Goal: Task Accomplishment & Management: Use online tool/utility

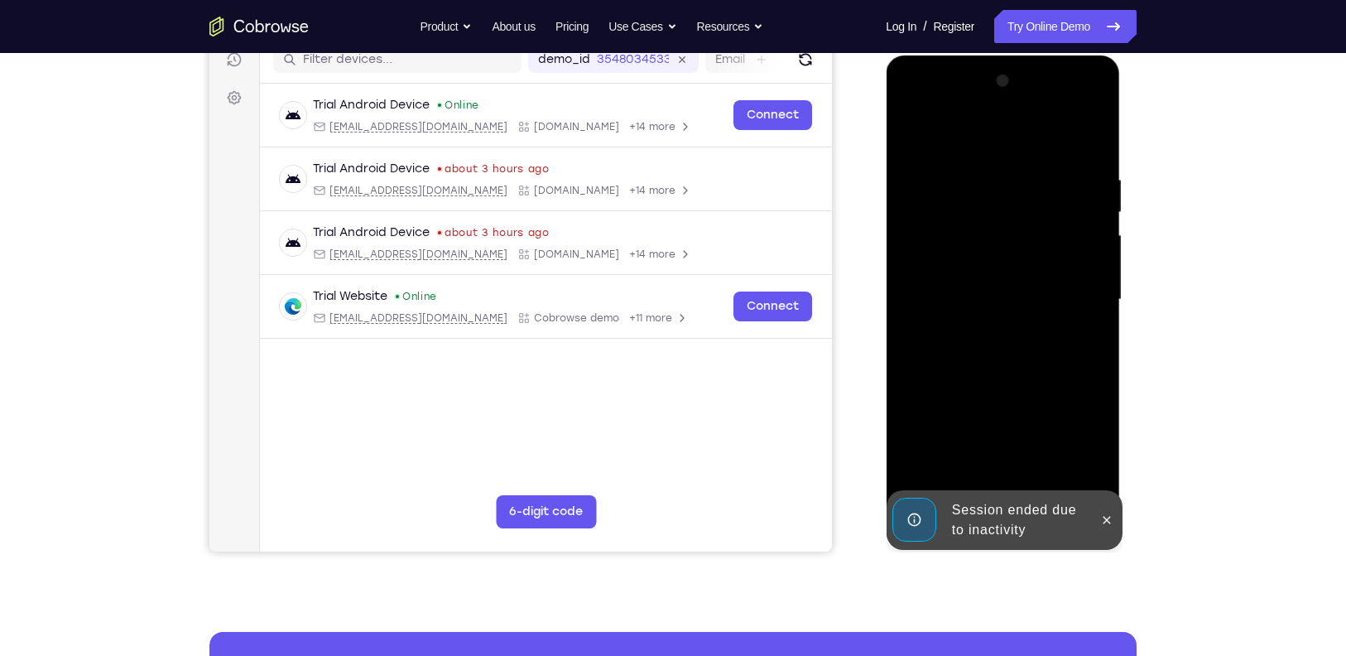
scroll to position [275, 0]
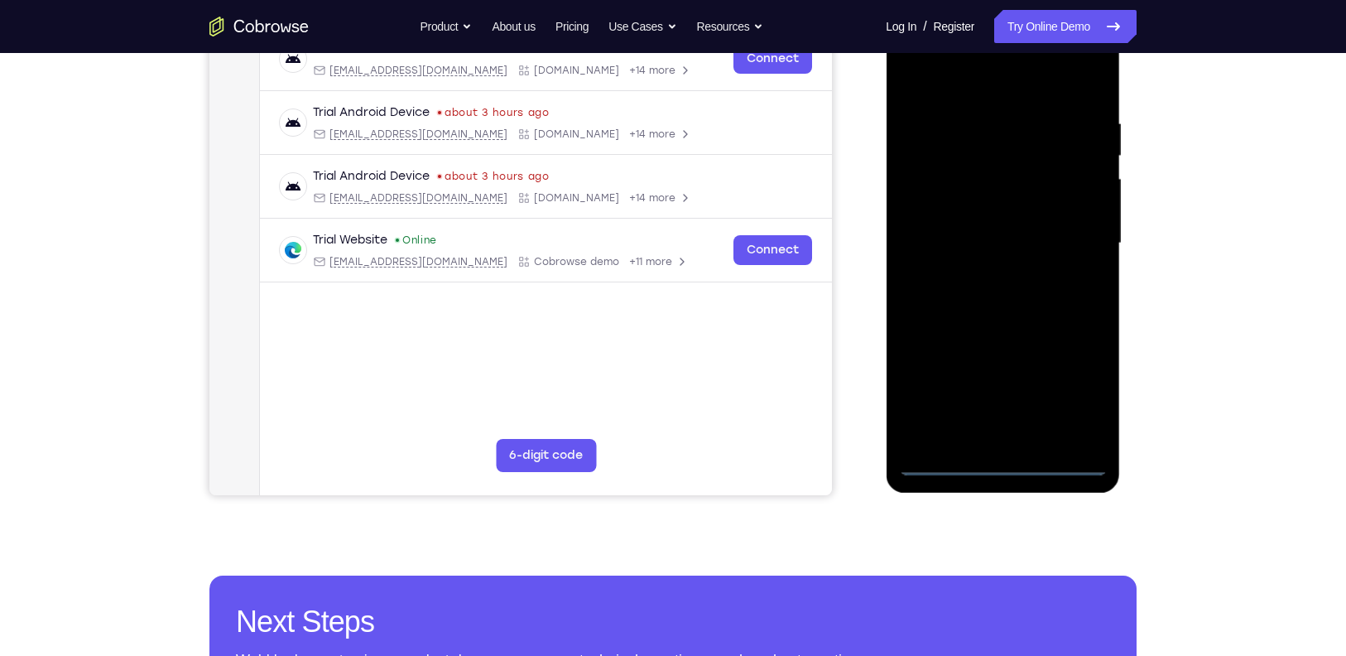
click at [1005, 464] on div at bounding box center [1002, 244] width 209 height 464
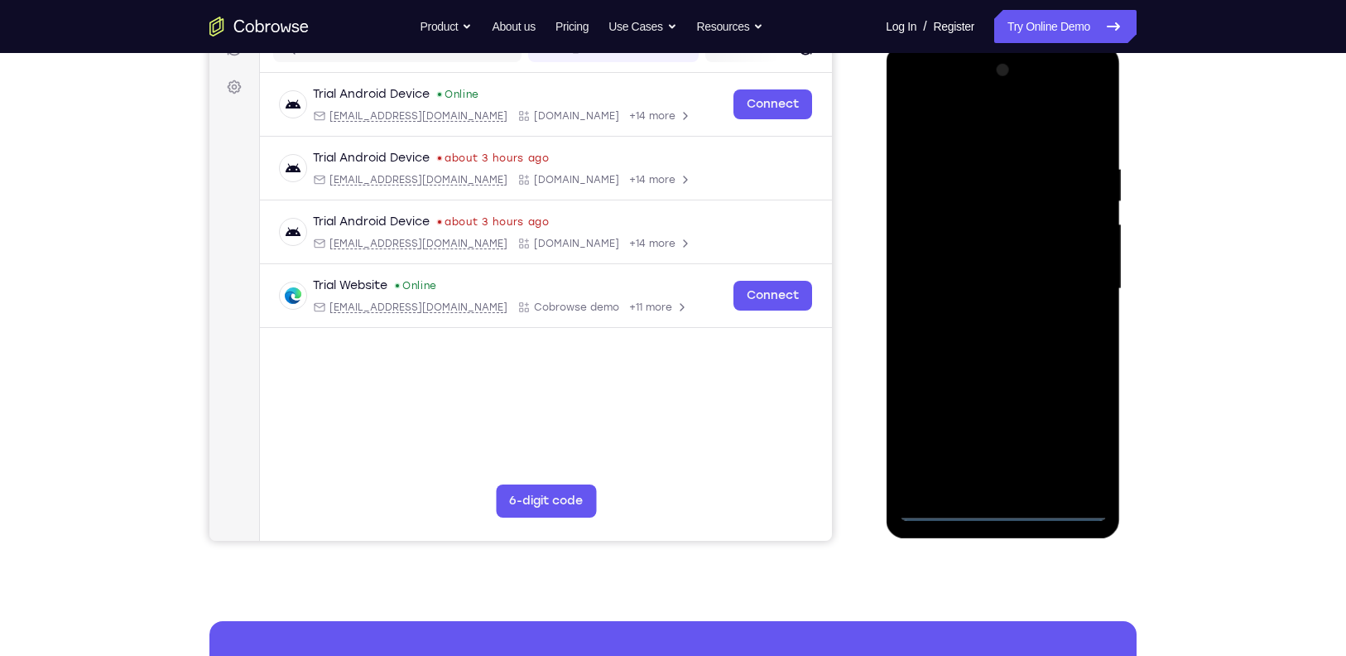
scroll to position [227, 0]
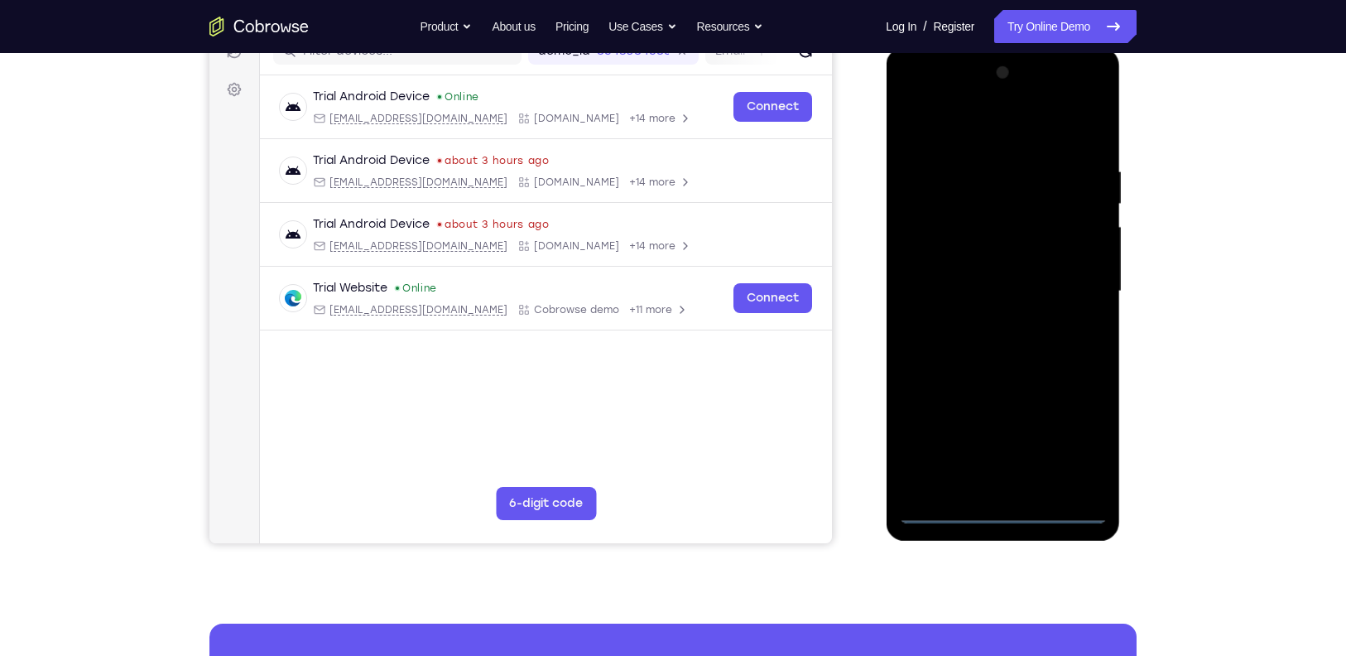
click at [1073, 431] on div at bounding box center [1002, 292] width 209 height 464
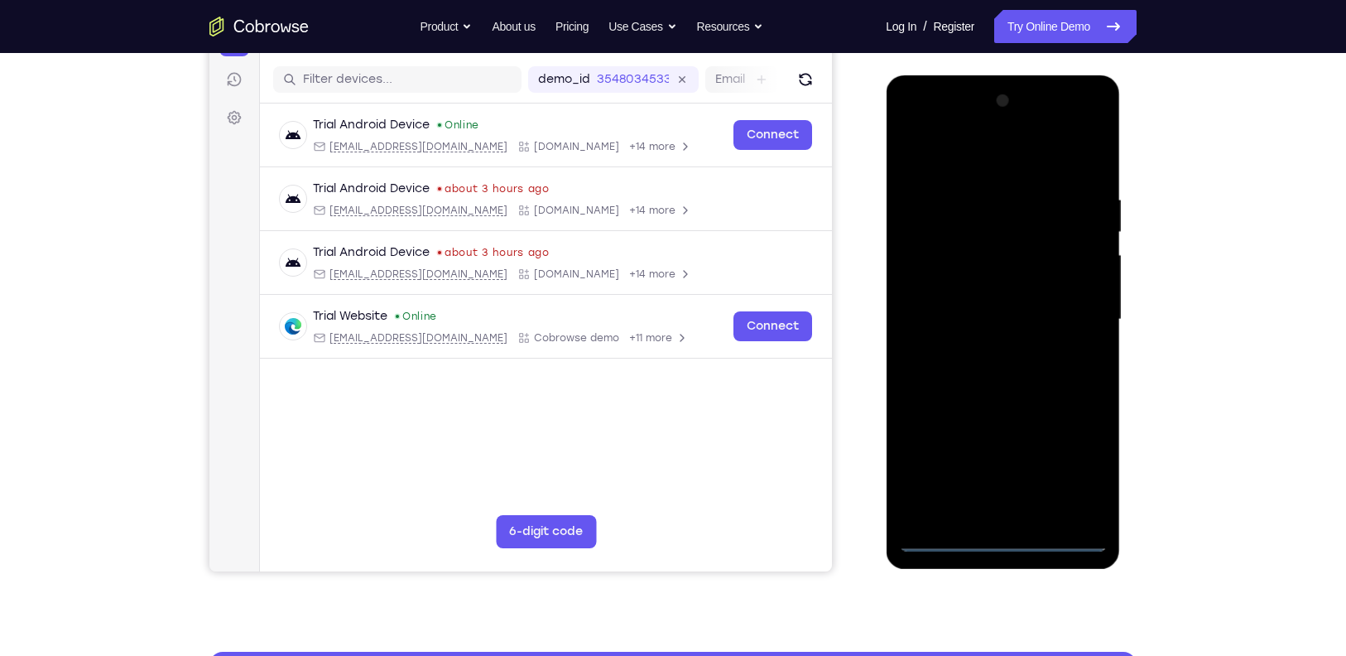
scroll to position [196, 0]
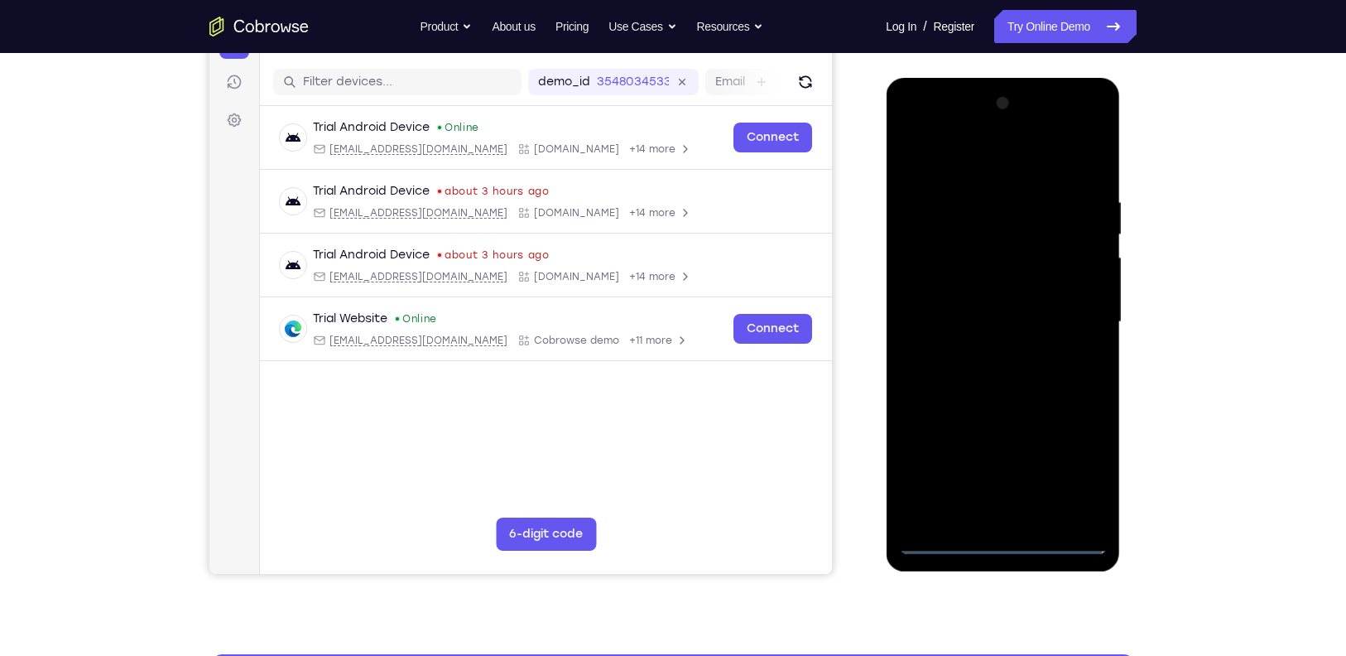
click at [973, 166] on div at bounding box center [1002, 322] width 209 height 464
click at [1072, 311] on div at bounding box center [1002, 322] width 209 height 464
click at [979, 349] on div at bounding box center [1002, 322] width 209 height 464
click at [977, 309] on div at bounding box center [1002, 322] width 209 height 464
click at [973, 291] on div at bounding box center [1002, 322] width 209 height 464
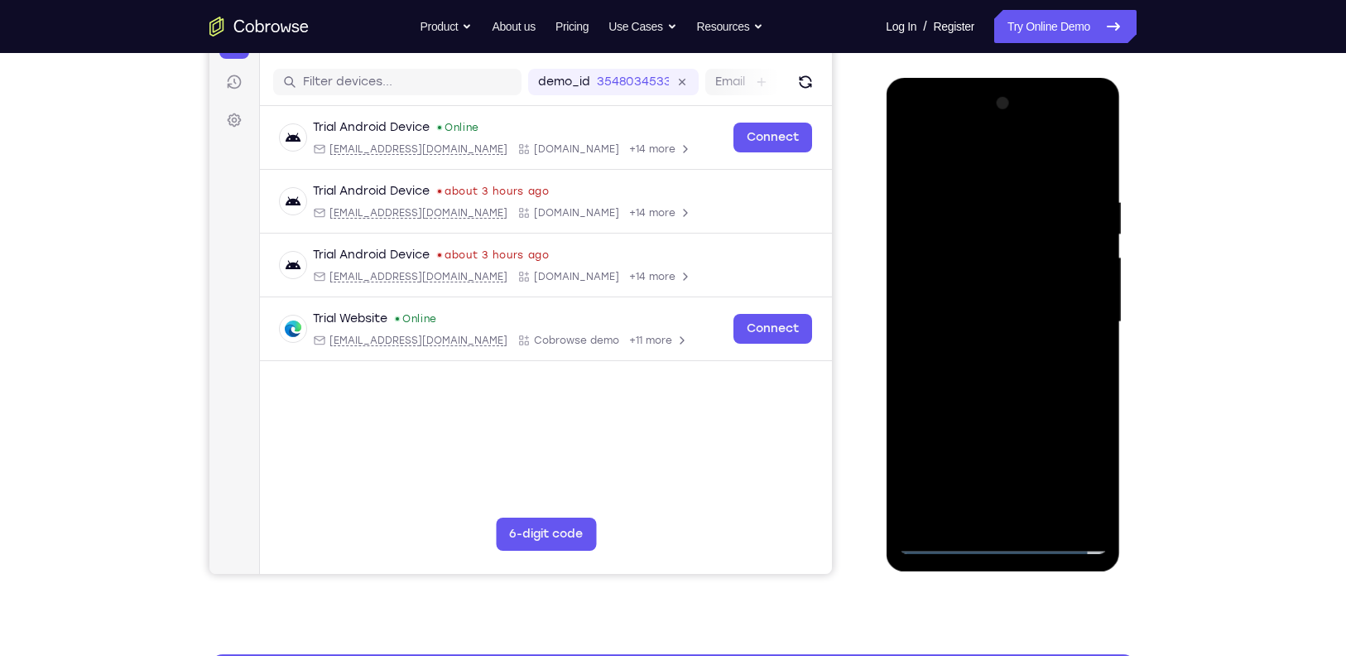
click at [1079, 290] on div at bounding box center [1002, 322] width 209 height 464
click at [1052, 319] on div at bounding box center [1002, 322] width 209 height 464
click at [1042, 373] on div at bounding box center [1002, 322] width 209 height 464
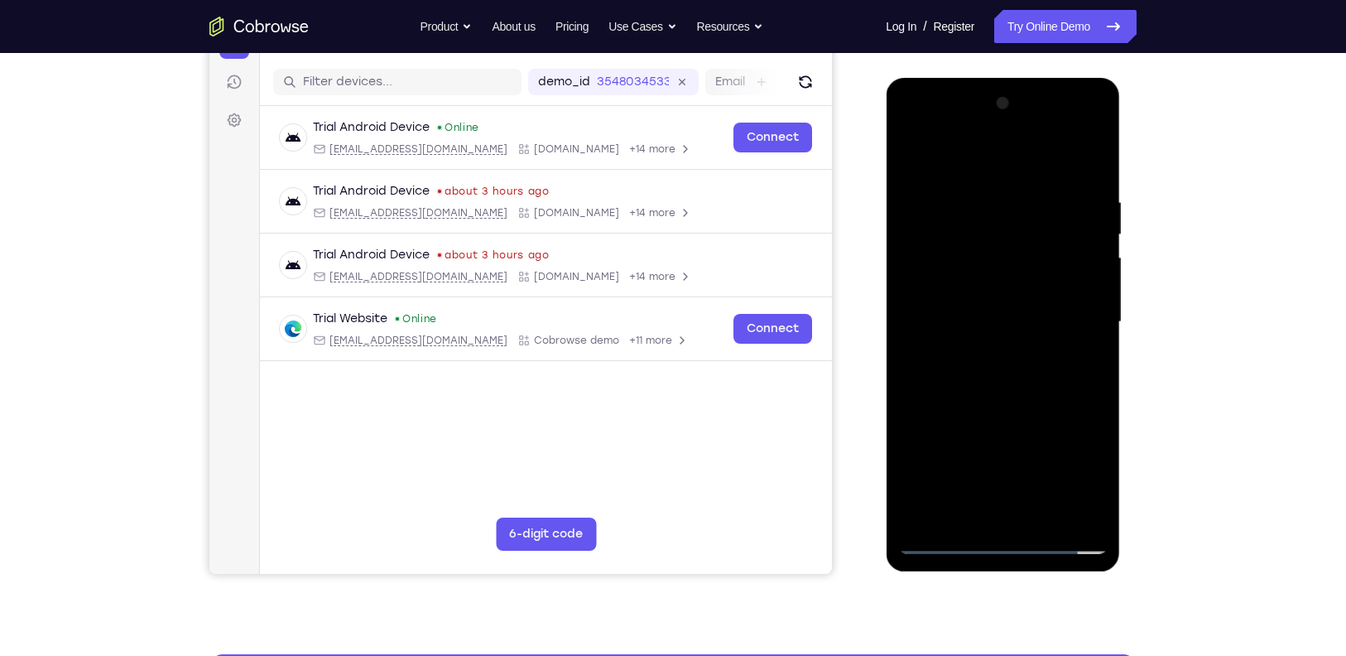
scroll to position [223, 0]
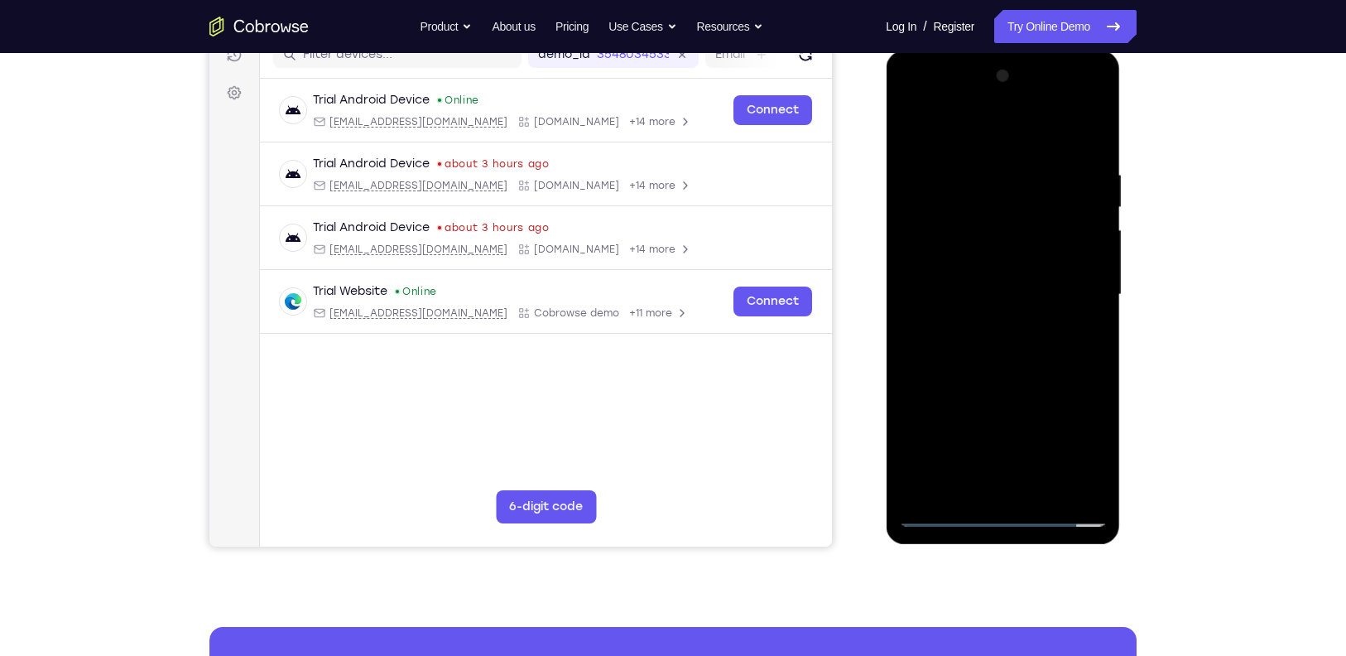
click at [1040, 358] on div at bounding box center [1002, 295] width 209 height 464
click at [1044, 481] on div at bounding box center [1002, 295] width 209 height 464
click at [1006, 382] on div at bounding box center [1002, 295] width 209 height 464
click at [939, 512] on div at bounding box center [1002, 295] width 209 height 464
click at [971, 161] on div at bounding box center [1002, 295] width 209 height 464
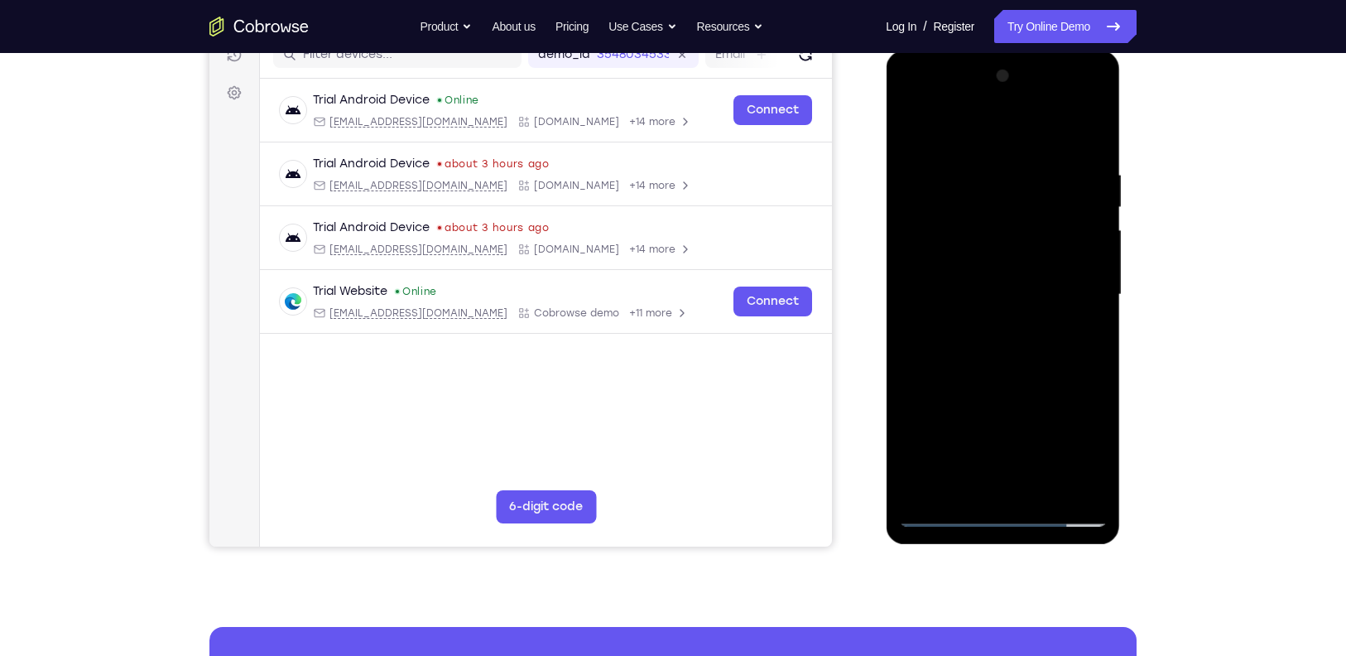
click at [1089, 126] on div at bounding box center [1002, 295] width 209 height 464
drag, startPoint x: 1040, startPoint y: 428, endPoint x: 1010, endPoint y: 262, distance: 168.3
click at [1010, 262] on div at bounding box center [1002, 295] width 209 height 464
drag, startPoint x: 1026, startPoint y: 381, endPoint x: 1022, endPoint y: 180, distance: 201.2
click at [1022, 180] on div at bounding box center [1002, 295] width 209 height 464
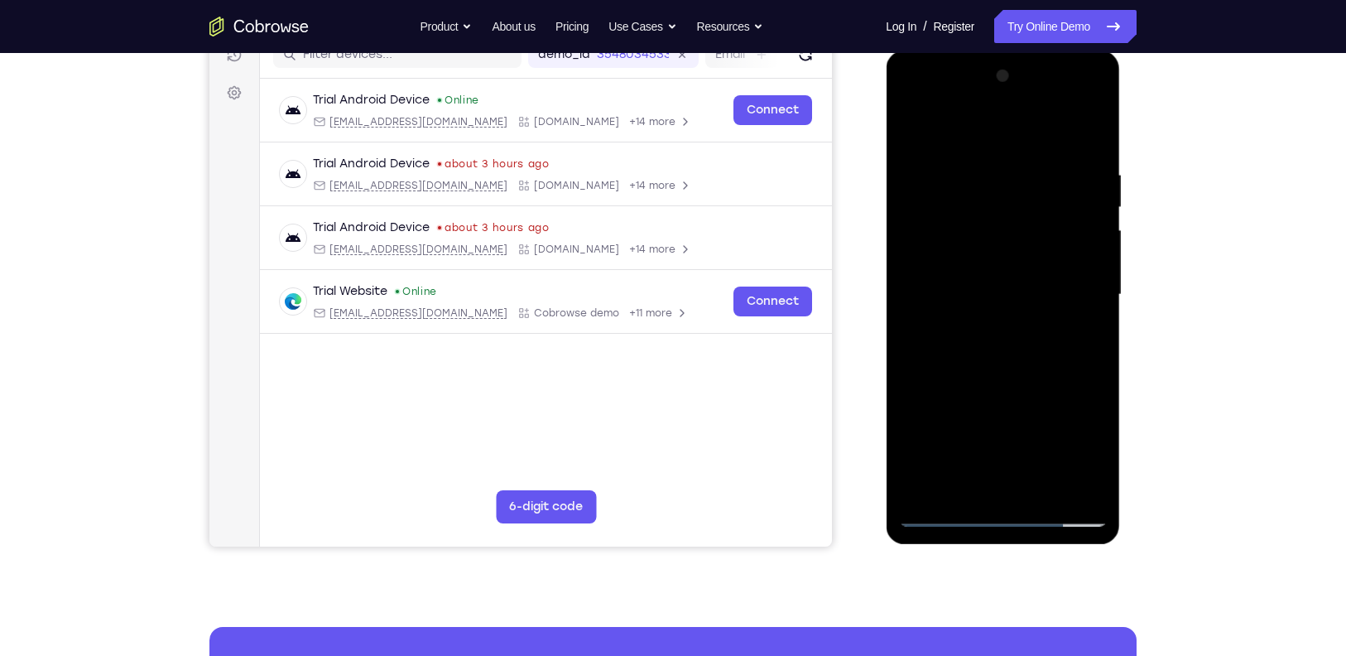
drag, startPoint x: 1020, startPoint y: 388, endPoint x: 1004, endPoint y: 203, distance: 186.1
click at [1004, 203] on div at bounding box center [1002, 295] width 209 height 464
drag, startPoint x: 1021, startPoint y: 367, endPoint x: 992, endPoint y: 170, distance: 199.0
click at [992, 170] on div at bounding box center [1002, 295] width 209 height 464
drag, startPoint x: 1007, startPoint y: 362, endPoint x: 997, endPoint y: 180, distance: 181.5
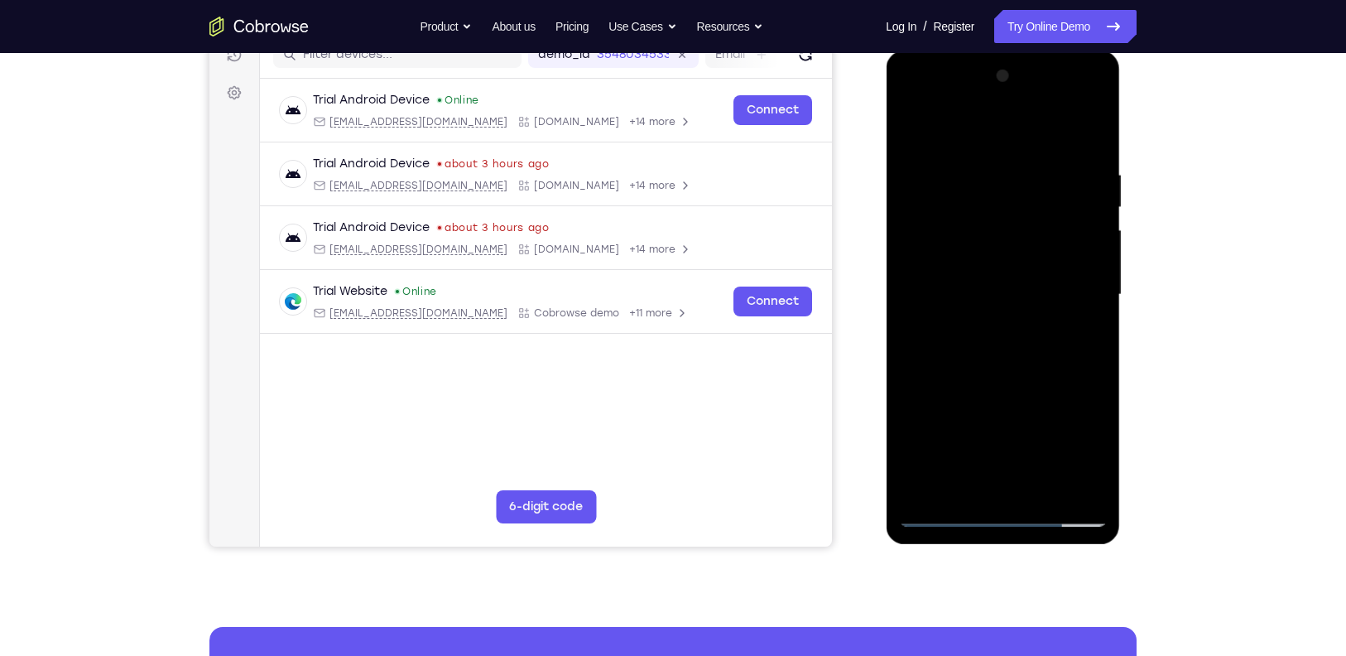
click at [997, 180] on div at bounding box center [1002, 295] width 209 height 464
drag, startPoint x: 1015, startPoint y: 351, endPoint x: 1008, endPoint y: 257, distance: 93.8
click at [1008, 257] on div at bounding box center [1002, 295] width 209 height 464
drag, startPoint x: 1026, startPoint y: 367, endPoint x: 986, endPoint y: 165, distance: 206.0
click at [986, 165] on div at bounding box center [1002, 295] width 209 height 464
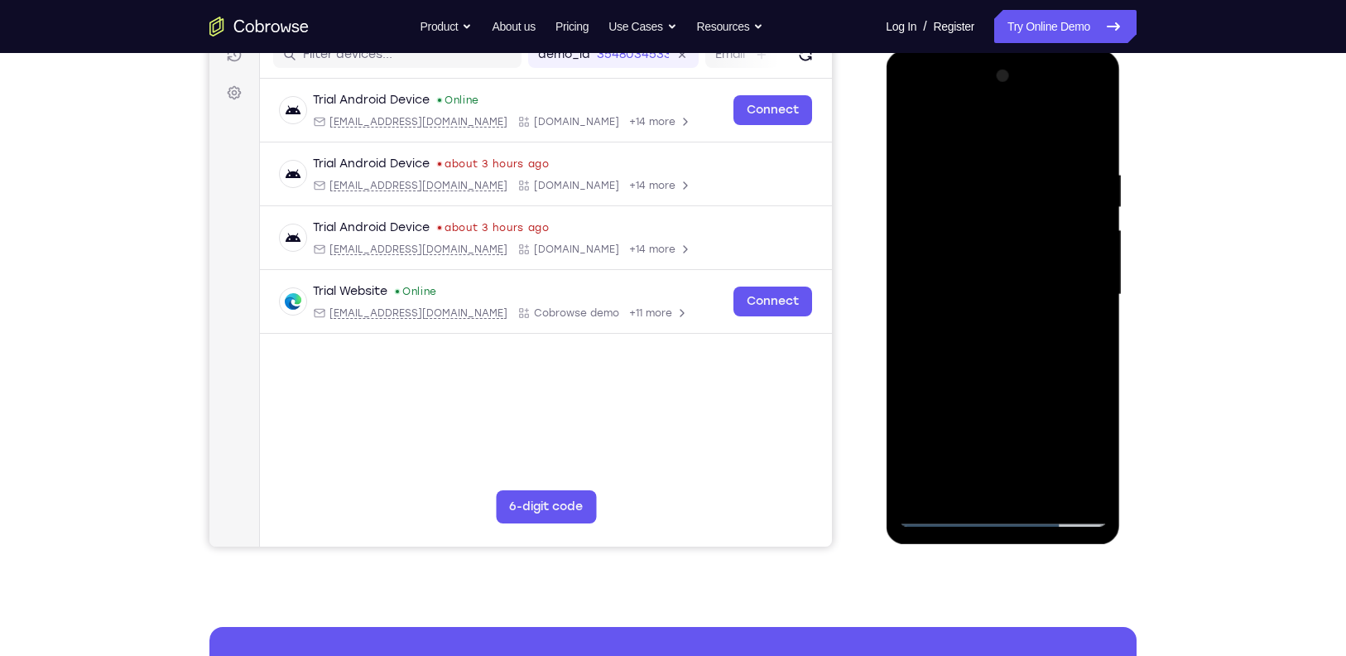
drag, startPoint x: 1005, startPoint y: 319, endPoint x: 989, endPoint y: 215, distance: 104.6
click at [989, 215] on div at bounding box center [1002, 295] width 209 height 464
drag, startPoint x: 1005, startPoint y: 324, endPoint x: 994, endPoint y: 231, distance: 94.1
click at [994, 231] on div at bounding box center [1002, 295] width 209 height 464
click at [1047, 487] on div at bounding box center [1002, 295] width 209 height 464
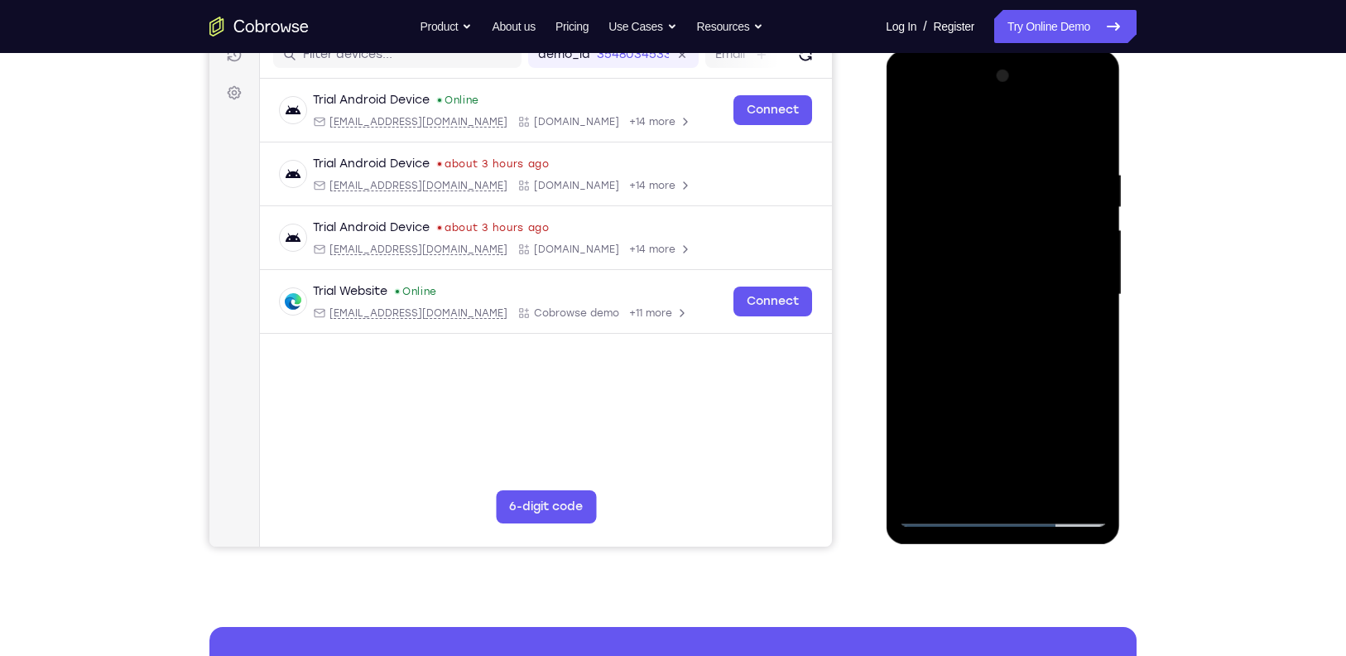
click at [982, 276] on div at bounding box center [1002, 295] width 209 height 464
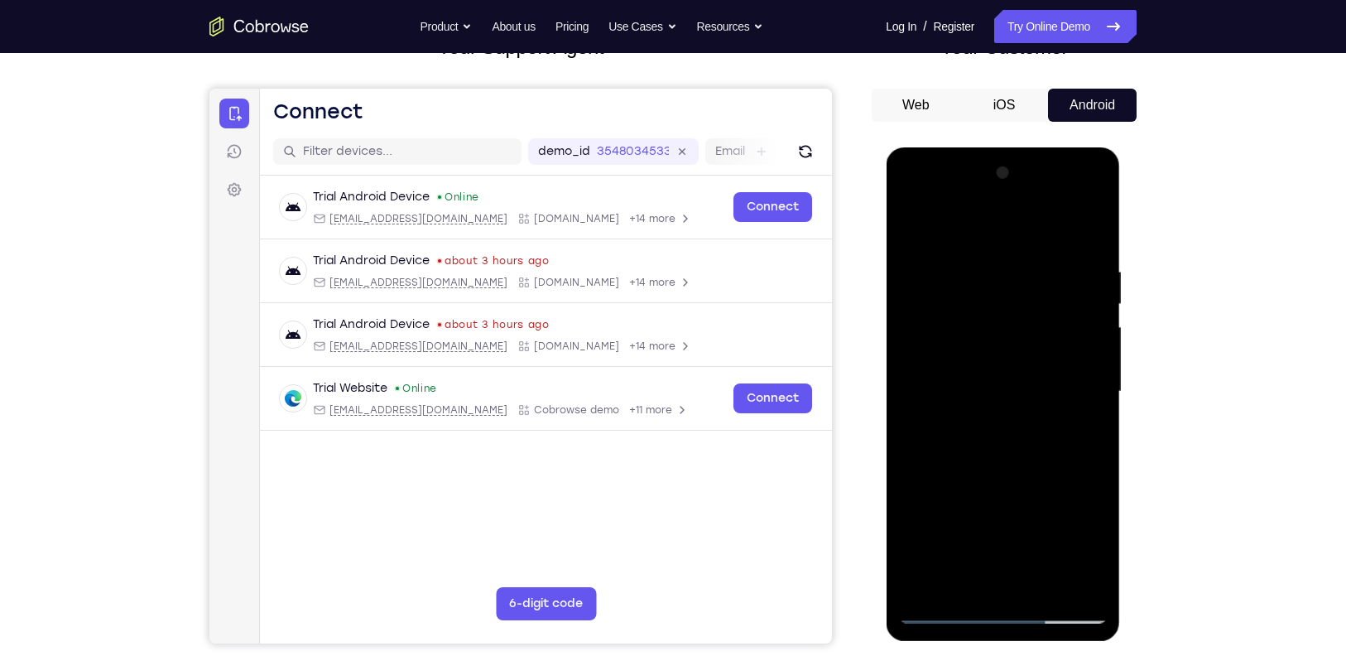
scroll to position [126, 0]
click at [1086, 431] on div at bounding box center [1002, 393] width 209 height 464
click at [913, 229] on div at bounding box center [1002, 393] width 209 height 464
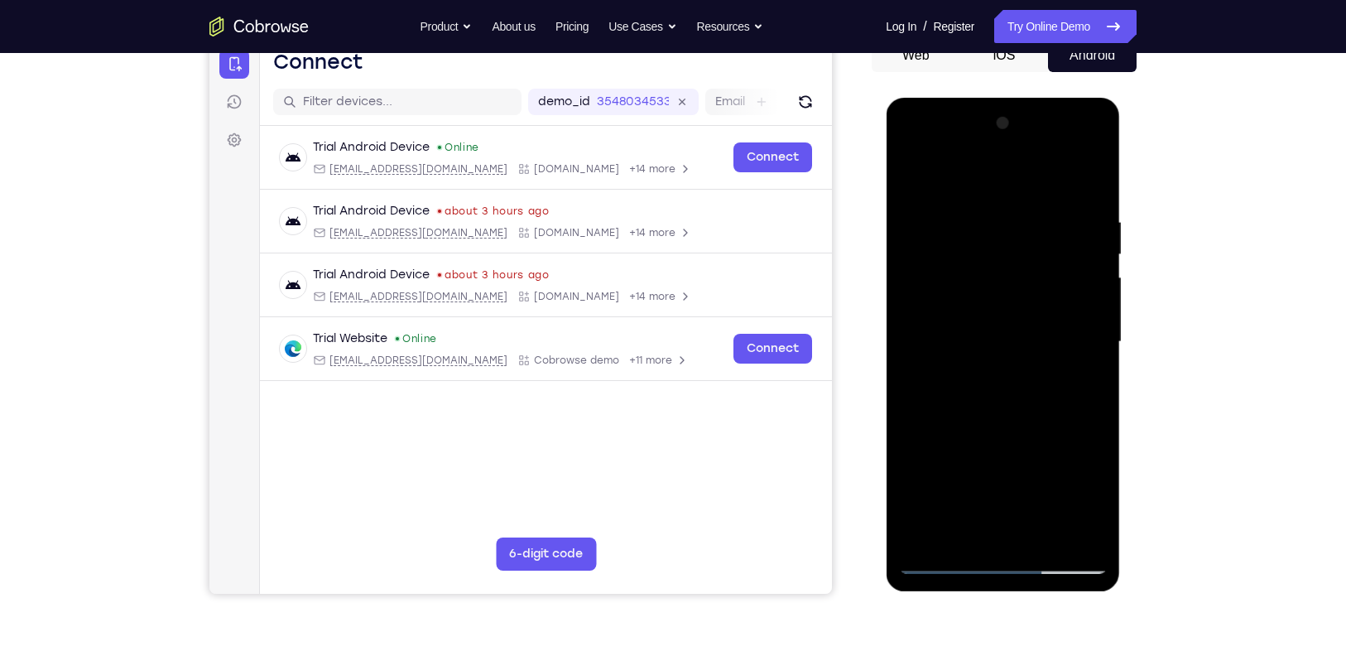
click at [911, 172] on div at bounding box center [1002, 342] width 209 height 464
drag, startPoint x: 1022, startPoint y: 205, endPoint x: 997, endPoint y: 324, distance: 120.9
click at [997, 324] on div at bounding box center [1002, 342] width 209 height 464
click at [967, 209] on div at bounding box center [1002, 342] width 209 height 464
click at [1090, 180] on div at bounding box center [1002, 342] width 209 height 464
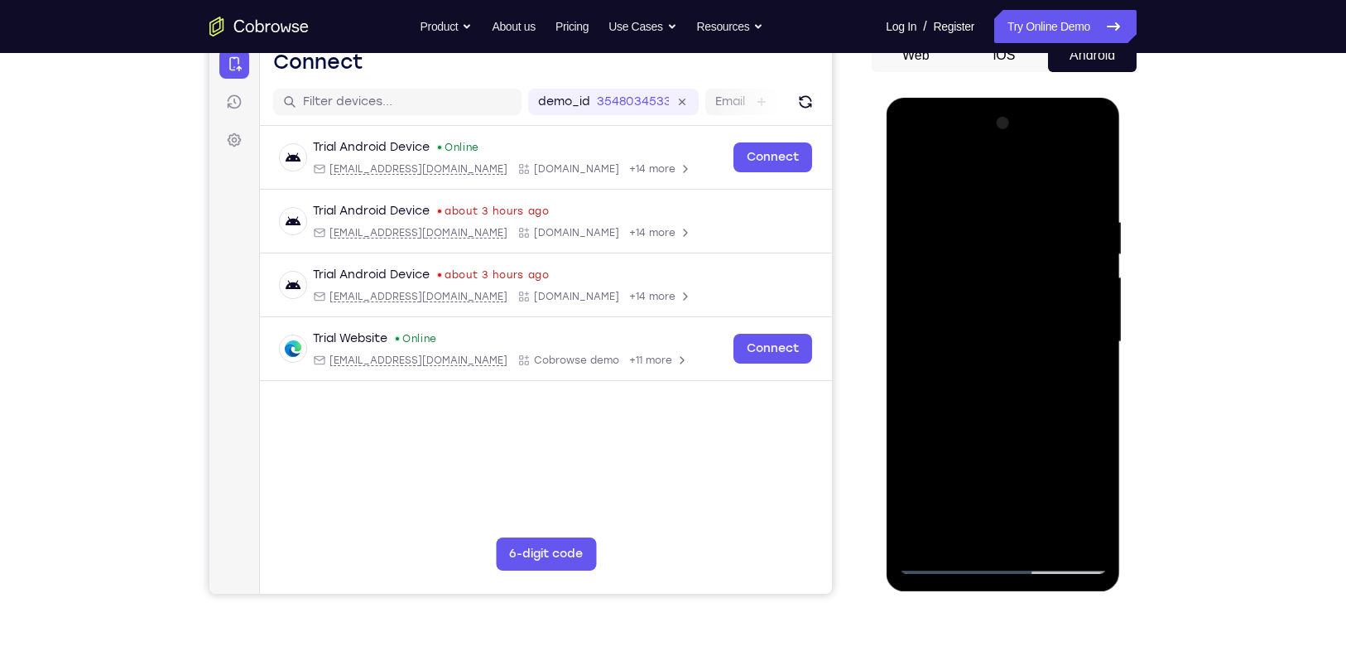
click at [958, 212] on div at bounding box center [1002, 342] width 209 height 464
click at [1083, 182] on div at bounding box center [1002, 342] width 209 height 464
drag, startPoint x: 1006, startPoint y: 344, endPoint x: 966, endPoint y: 167, distance: 181.5
click at [966, 167] on div at bounding box center [1002, 342] width 209 height 464
drag, startPoint x: 974, startPoint y: 382, endPoint x: 939, endPoint y: 202, distance: 183.9
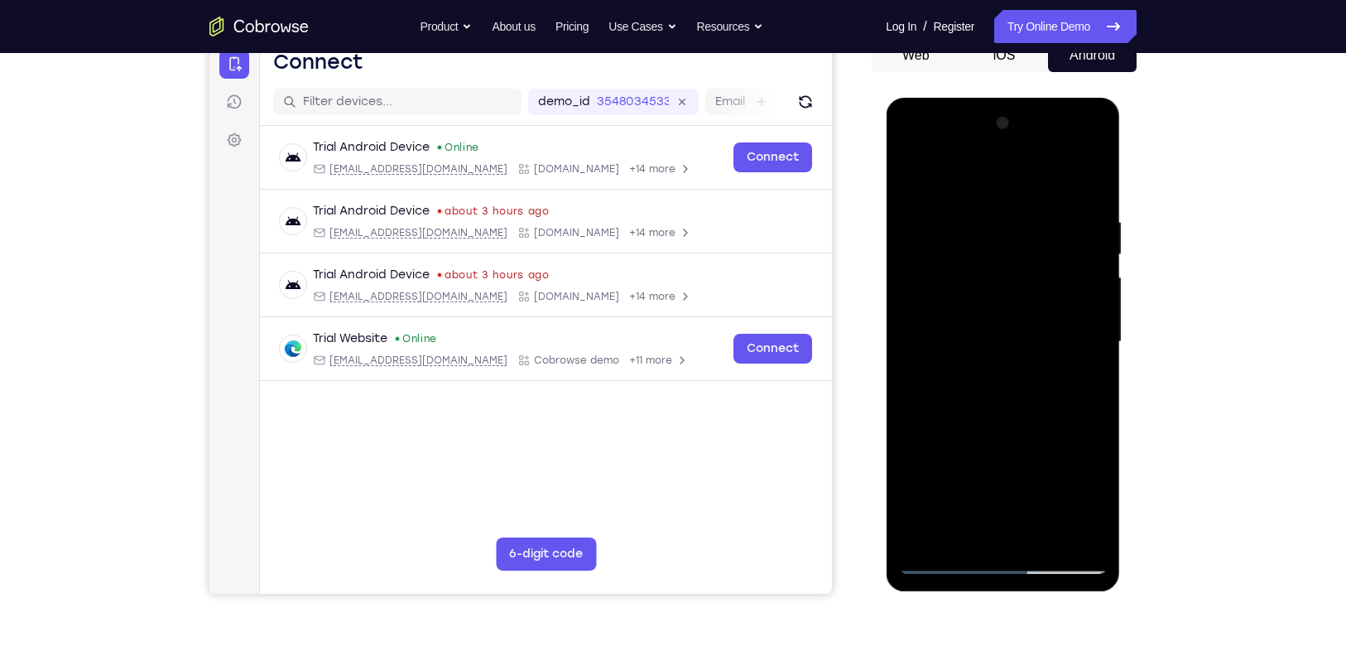
click at [939, 202] on div at bounding box center [1002, 342] width 209 height 464
drag, startPoint x: 1027, startPoint y: 450, endPoint x: 995, endPoint y: 246, distance: 207.0
click at [995, 246] on div at bounding box center [1002, 342] width 209 height 464
drag, startPoint x: 1013, startPoint y: 406, endPoint x: 966, endPoint y: 202, distance: 209.0
click at [966, 202] on div at bounding box center [1002, 342] width 209 height 464
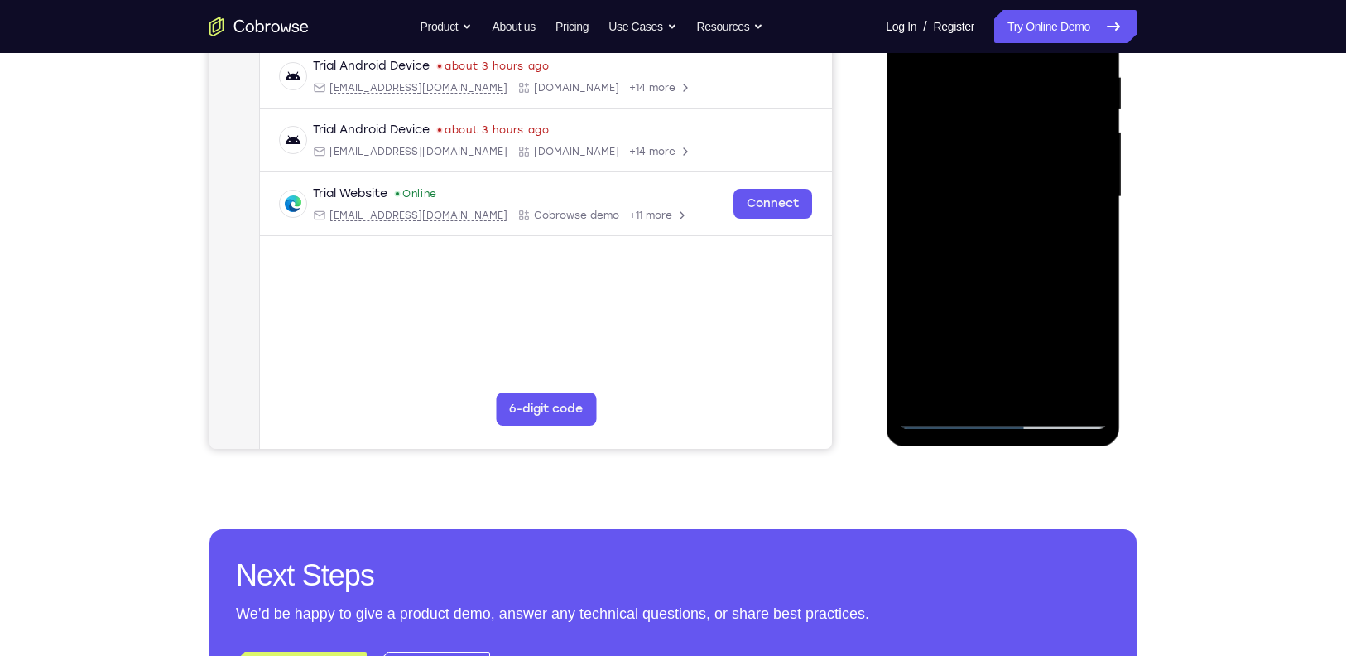
scroll to position [326, 0]
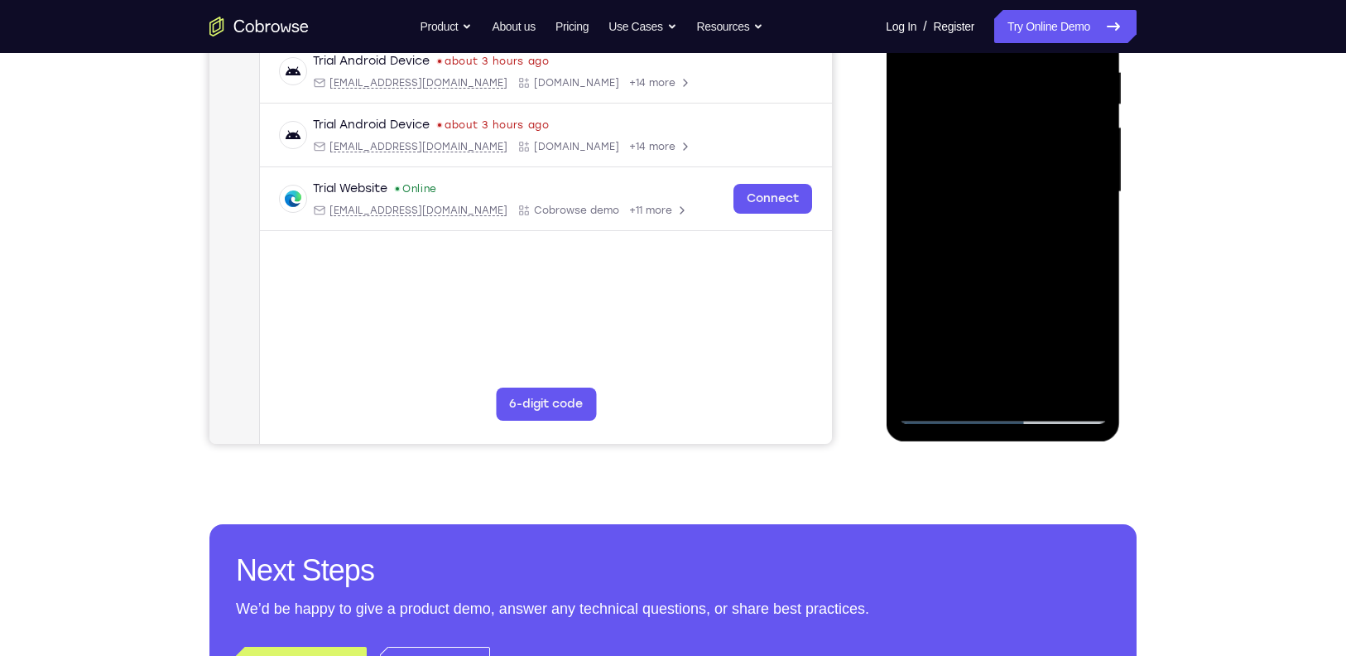
click at [1046, 382] on div at bounding box center [1002, 192] width 209 height 464
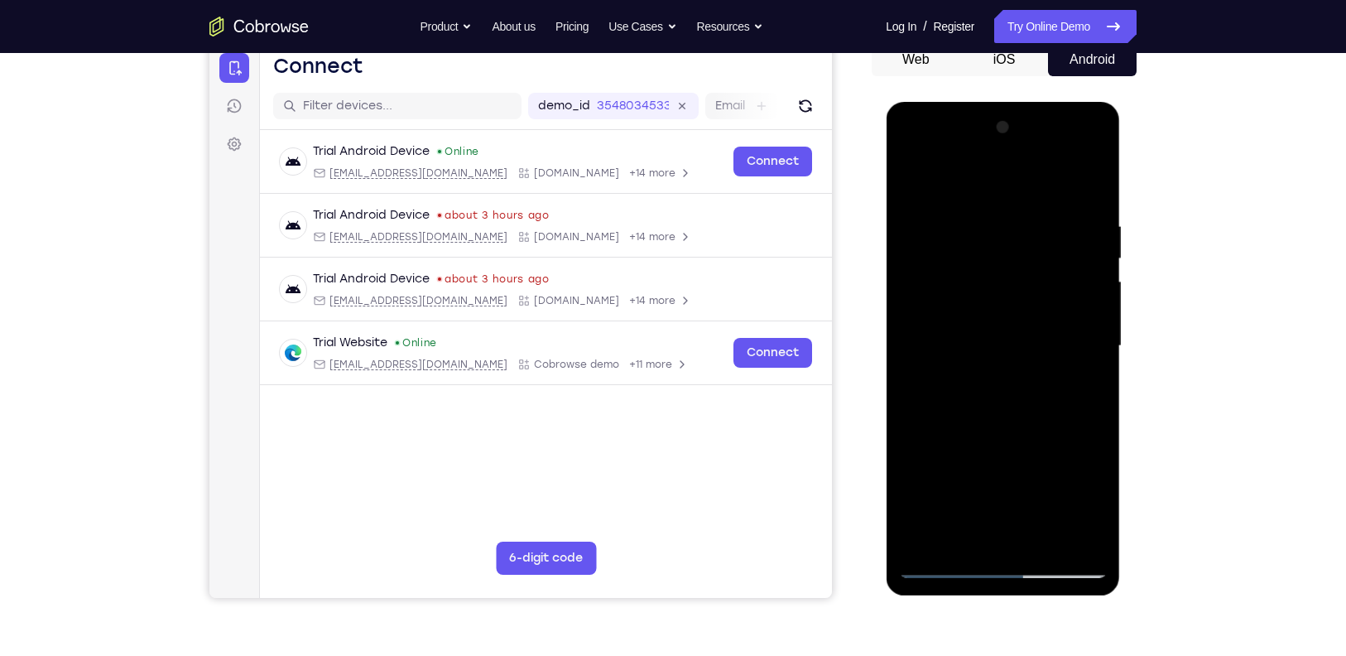
scroll to position [169, 0]
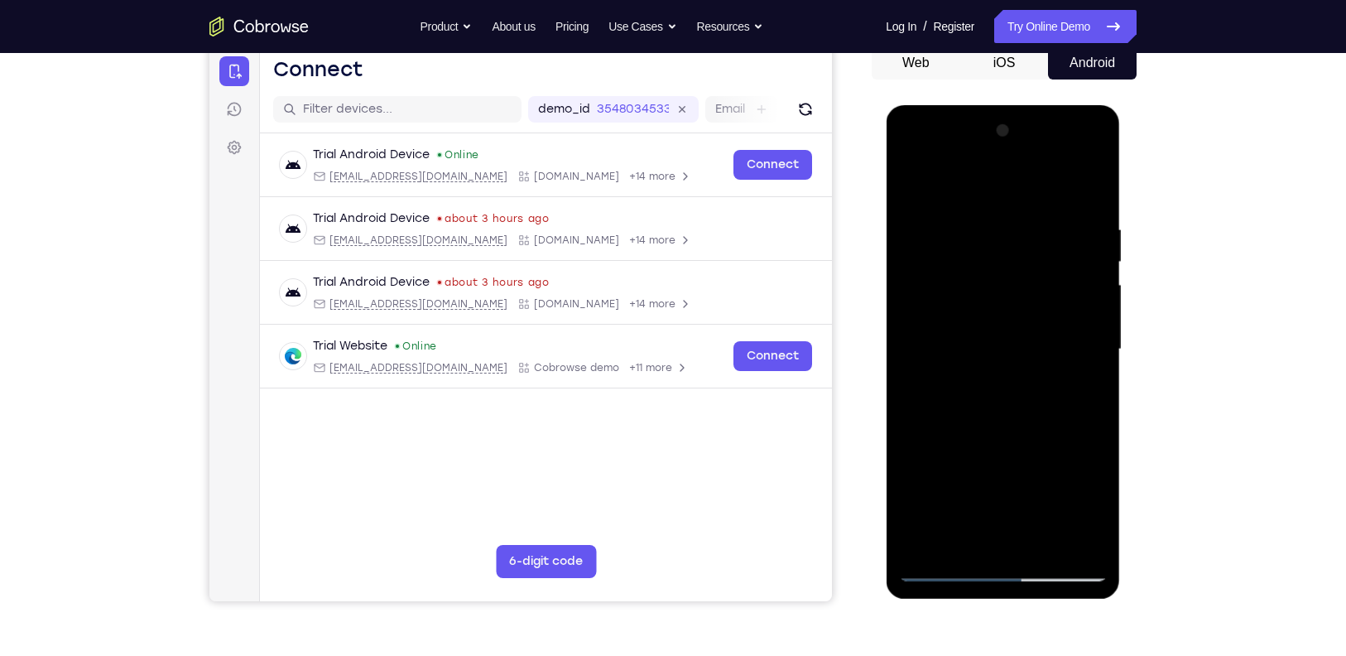
click at [1020, 321] on div at bounding box center [1002, 350] width 209 height 464
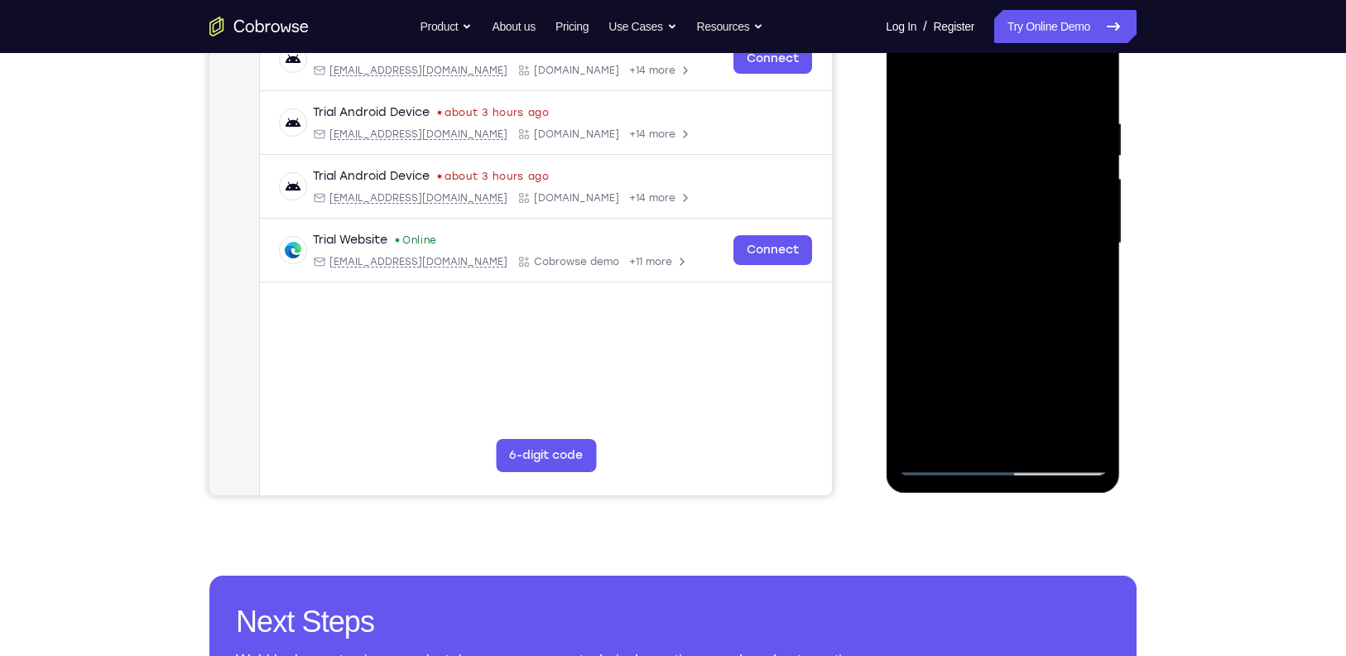
click at [1095, 406] on div at bounding box center [1002, 244] width 209 height 464
click at [1098, 401] on div at bounding box center [1002, 244] width 209 height 464
click at [1064, 371] on div at bounding box center [1002, 244] width 209 height 464
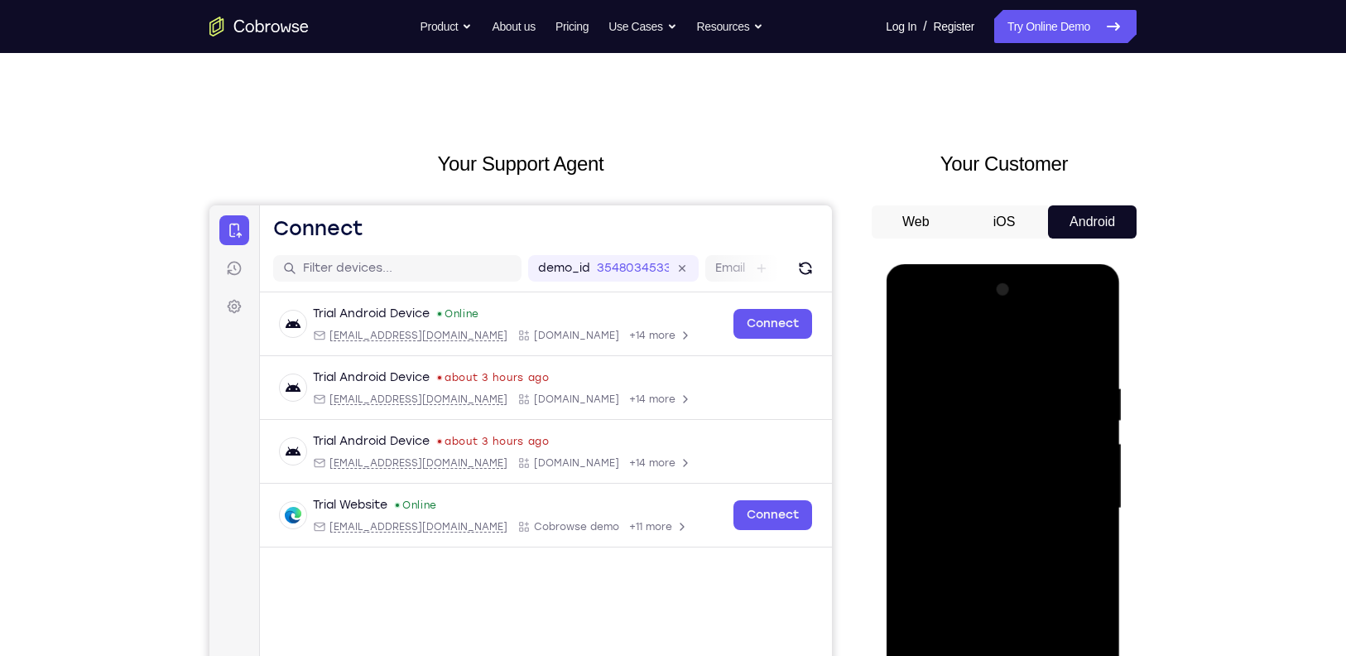
scroll to position [9, 0]
click at [913, 318] on div at bounding box center [1002, 509] width 209 height 464
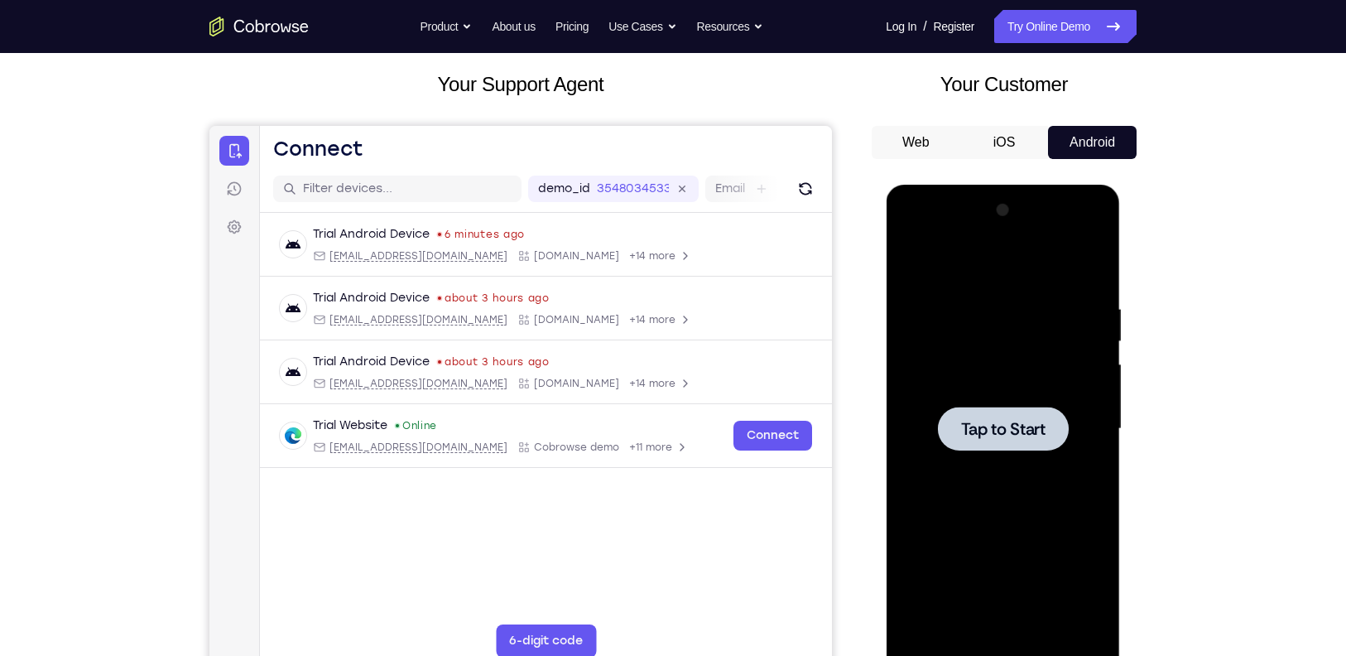
click at [1064, 355] on div at bounding box center [1002, 429] width 209 height 464
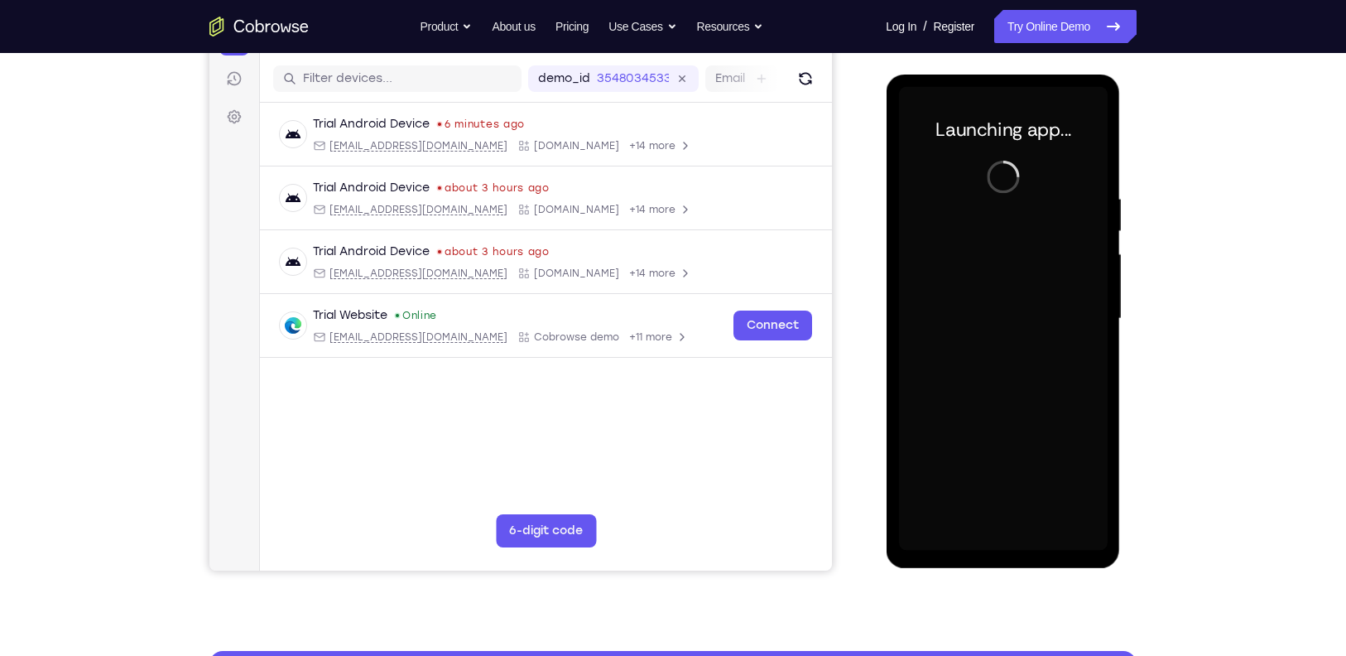
scroll to position [209, 0]
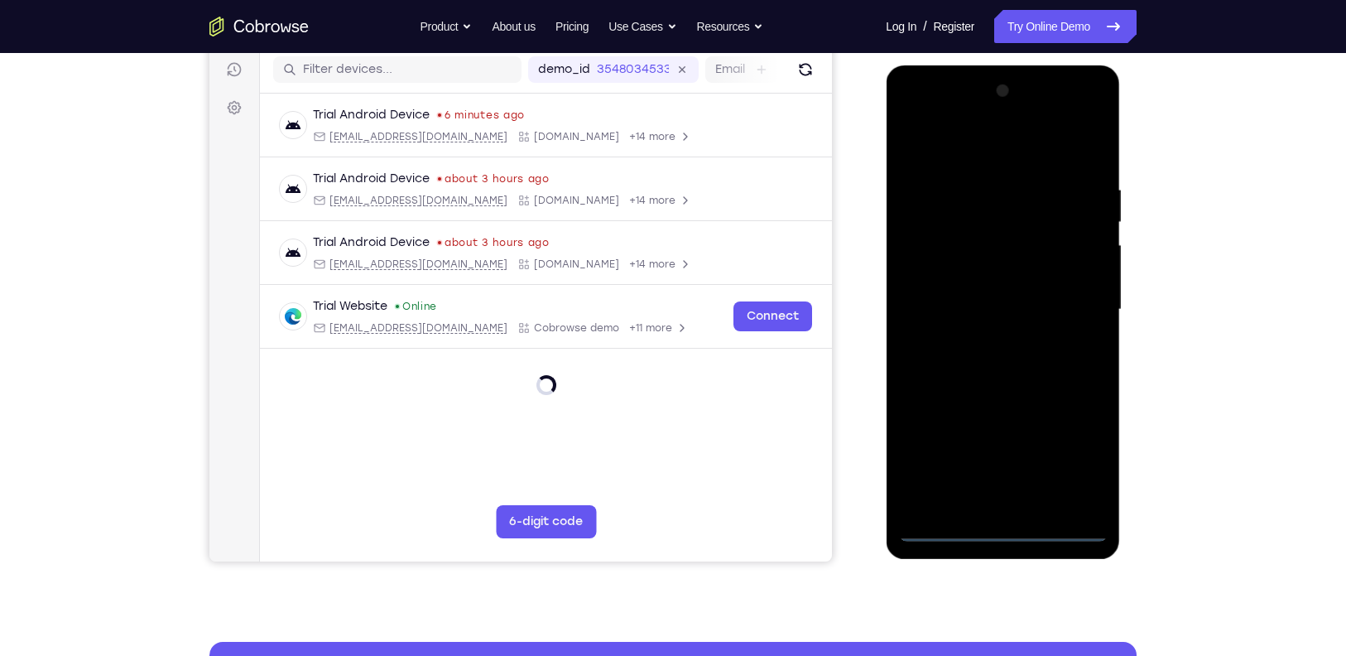
click at [985, 525] on div at bounding box center [1002, 310] width 209 height 464
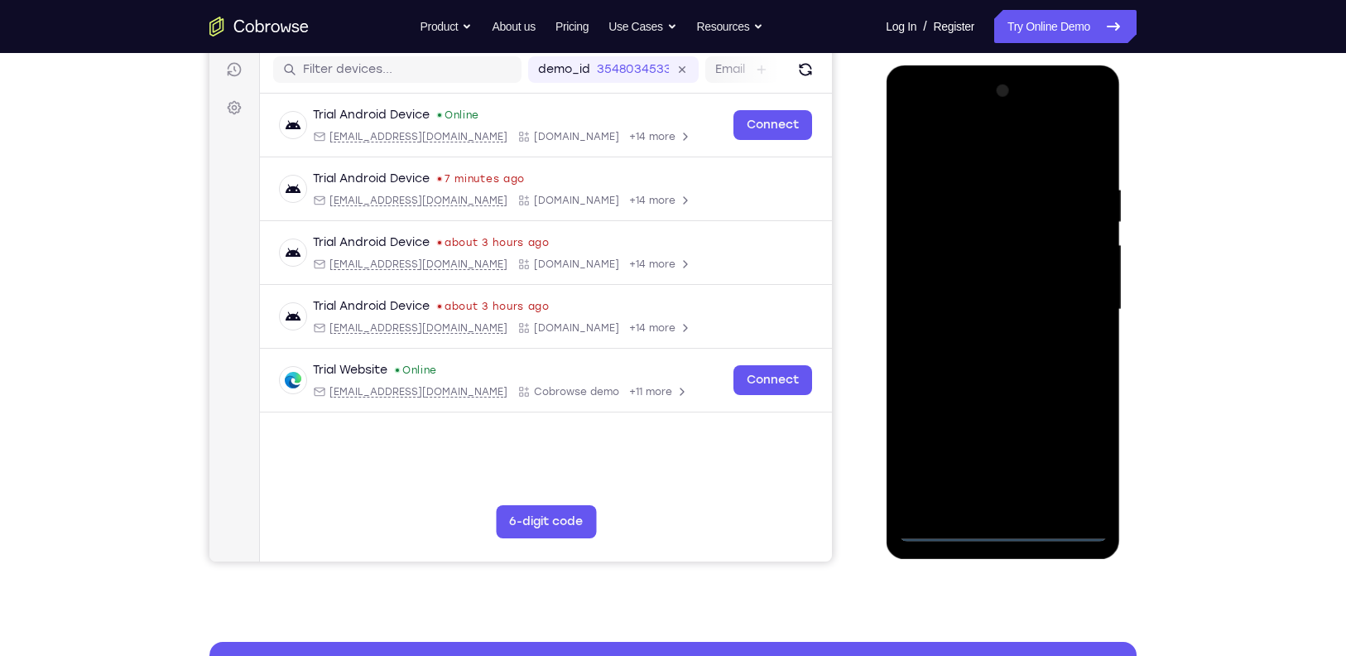
click at [1070, 466] on div at bounding box center [1002, 310] width 209 height 464
click at [985, 160] on div at bounding box center [1002, 310] width 209 height 464
click at [933, 254] on div at bounding box center [1002, 310] width 209 height 464
click at [1001, 310] on div at bounding box center [1002, 310] width 209 height 464
click at [1002, 291] on div at bounding box center [1002, 310] width 209 height 464
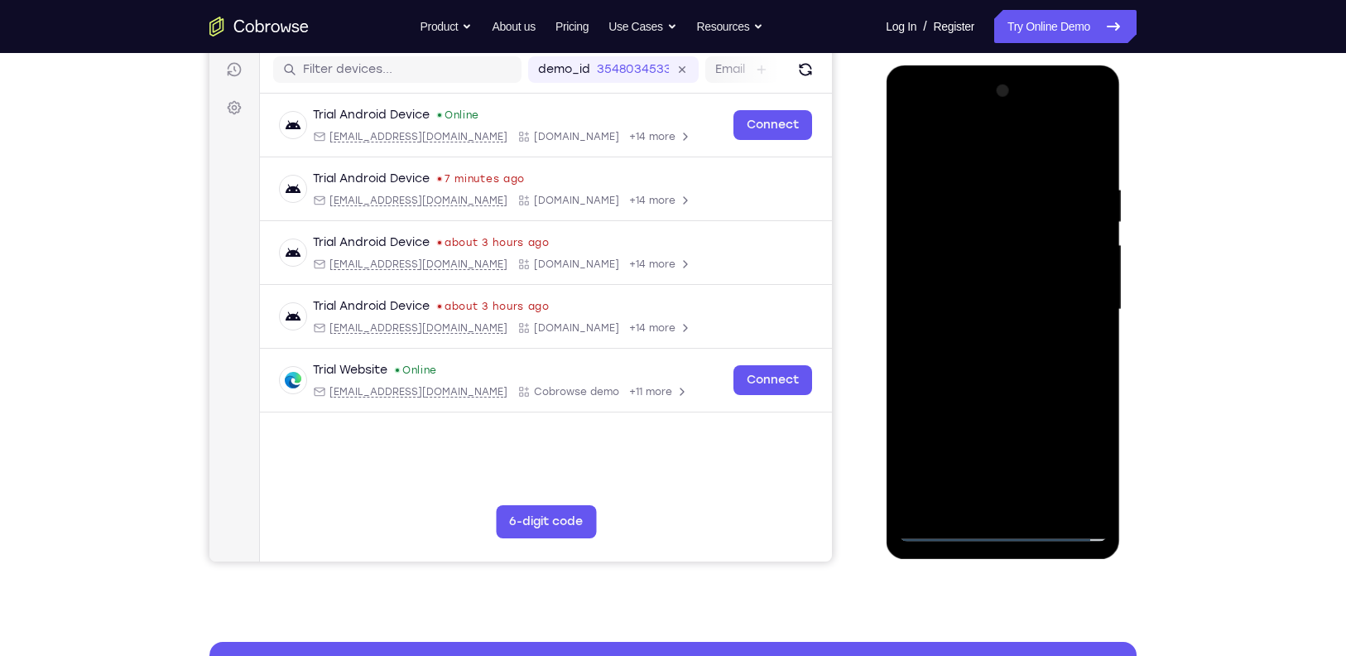
click at [1082, 287] on div at bounding box center [1002, 310] width 209 height 464
click at [1059, 319] on div at bounding box center [1002, 310] width 209 height 464
click at [1045, 503] on div at bounding box center [1002, 310] width 209 height 464
click at [1038, 502] on div at bounding box center [1002, 310] width 209 height 464
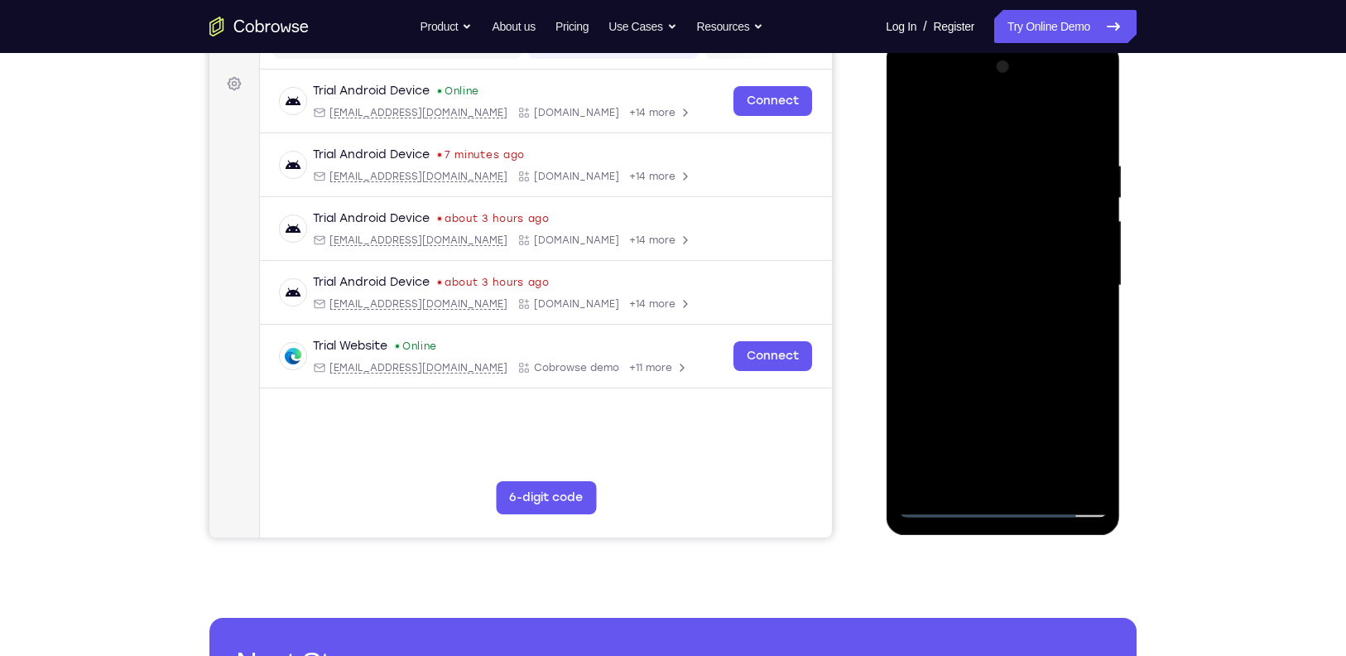
scroll to position [233, 0]
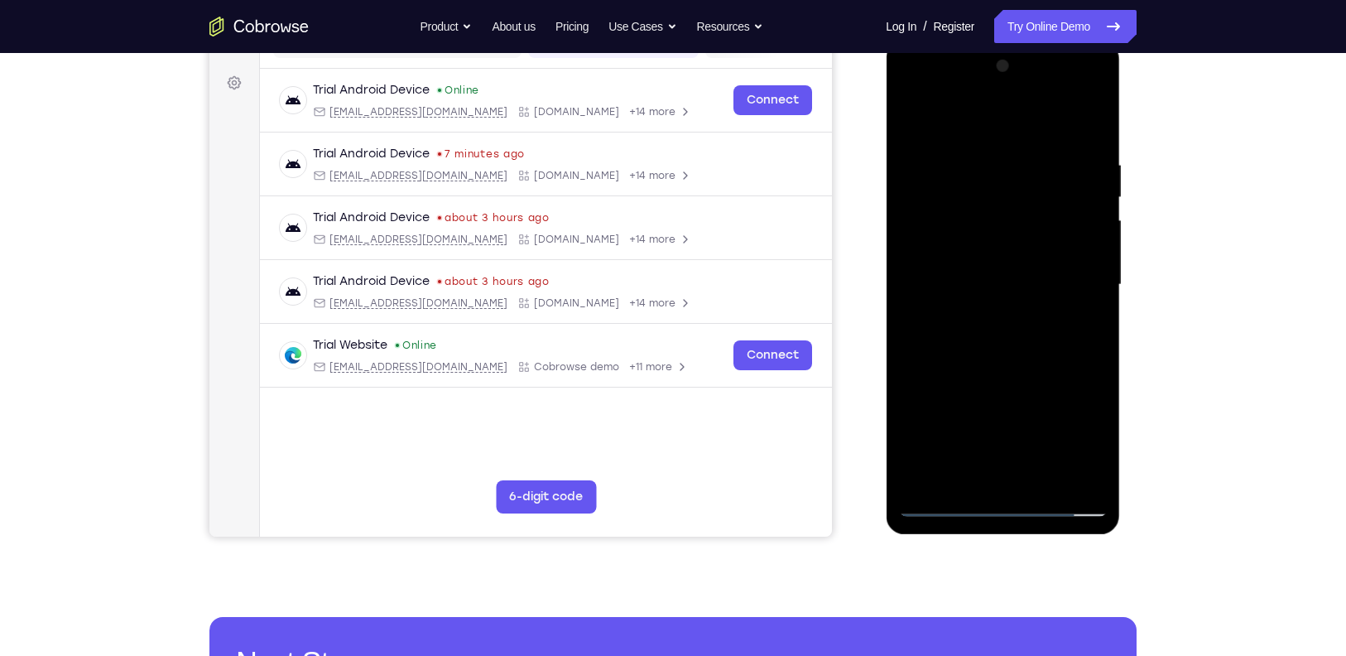
drag, startPoint x: 1040, startPoint y: 388, endPoint x: 1035, endPoint y: 323, distance: 65.5
click at [1035, 323] on div at bounding box center [1002, 285] width 209 height 464
drag, startPoint x: 1045, startPoint y: 373, endPoint x: 1029, endPoint y: 276, distance: 98.1
click at [1029, 276] on div at bounding box center [1002, 285] width 209 height 464
click at [1083, 121] on div at bounding box center [1002, 285] width 209 height 464
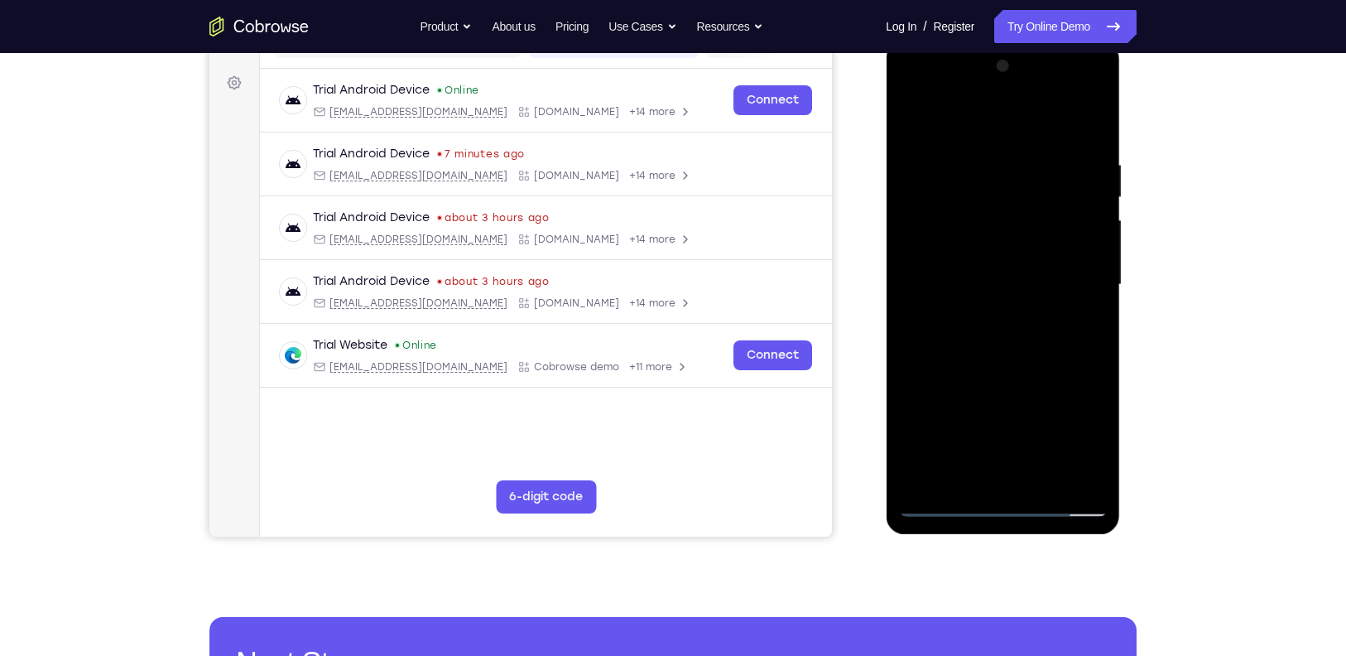
drag, startPoint x: 1085, startPoint y: 276, endPoint x: 1060, endPoint y: 147, distance: 131.5
click at [1060, 147] on div at bounding box center [1002, 285] width 209 height 464
drag, startPoint x: 1101, startPoint y: 302, endPoint x: 1079, endPoint y: 144, distance: 159.5
click at [1078, 158] on div at bounding box center [1002, 285] width 209 height 464
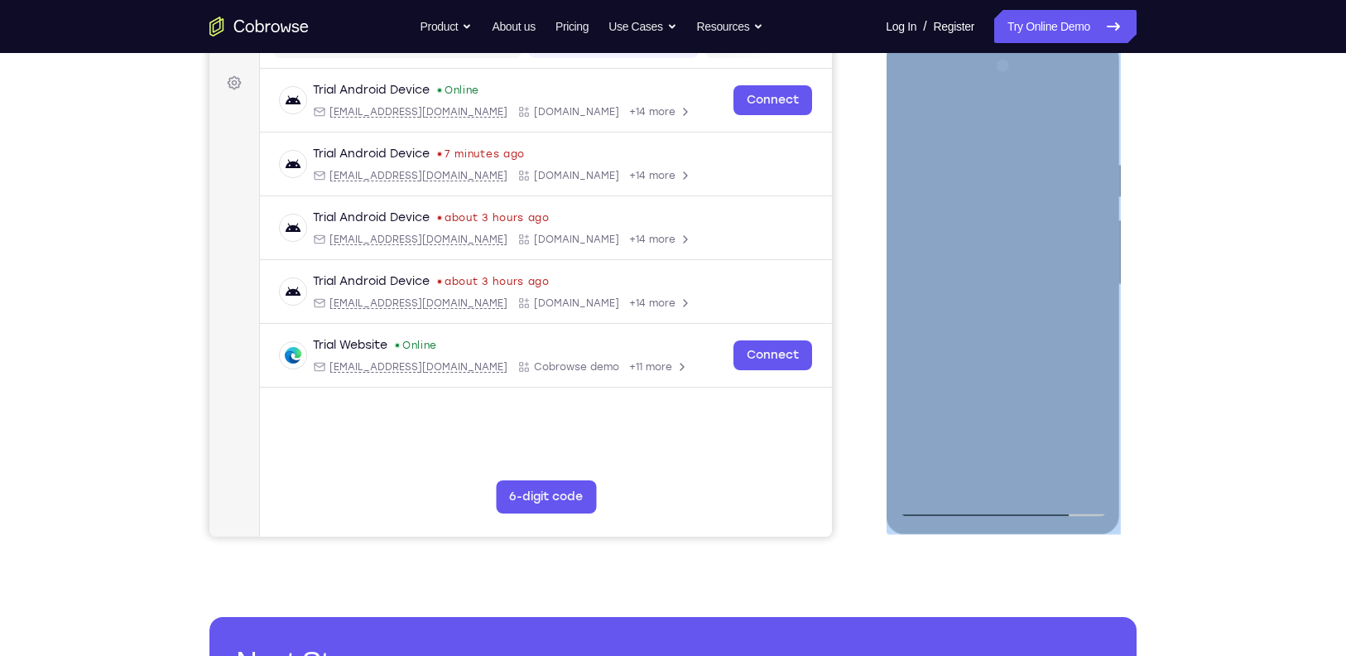
drag, startPoint x: 1109, startPoint y: 312, endPoint x: 1094, endPoint y: 183, distance: 130.0
click at [1094, 183] on div at bounding box center [1003, 287] width 234 height 493
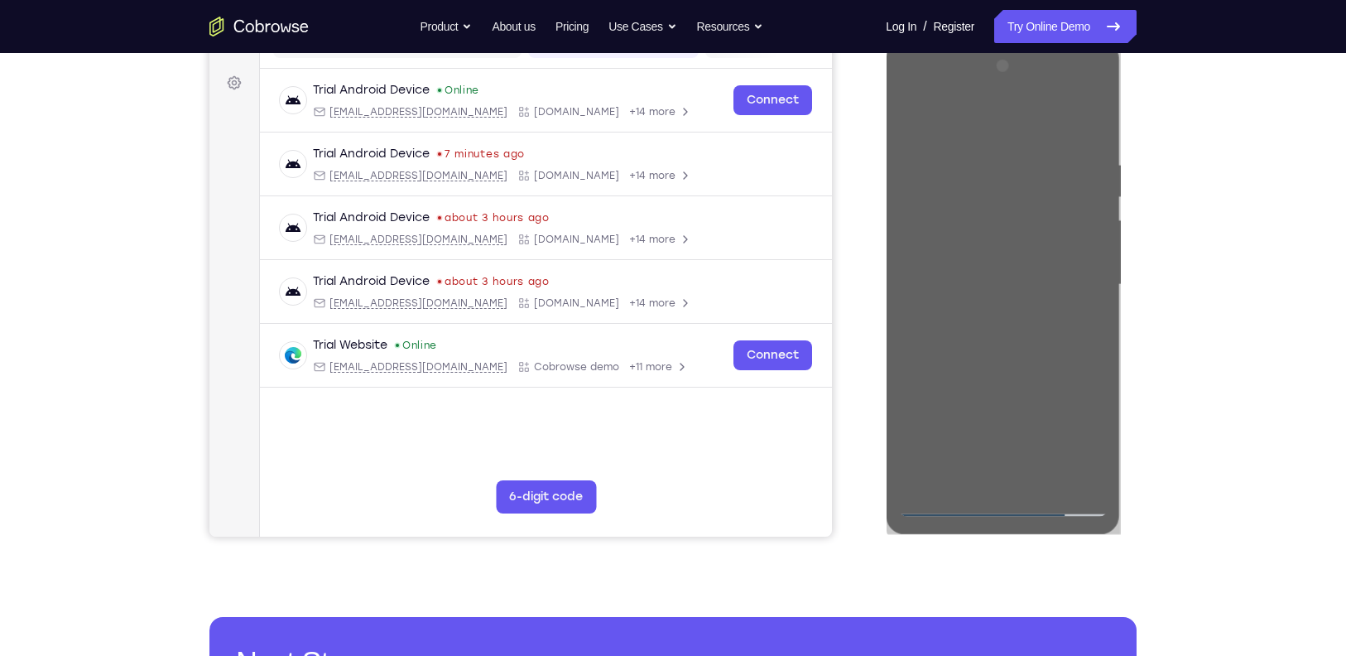
click at [1174, 234] on div "Your Support Agent Your Customer Web iOS Android Next Steps We’d be happy to gi…" at bounding box center [672, 366] width 1059 height 1092
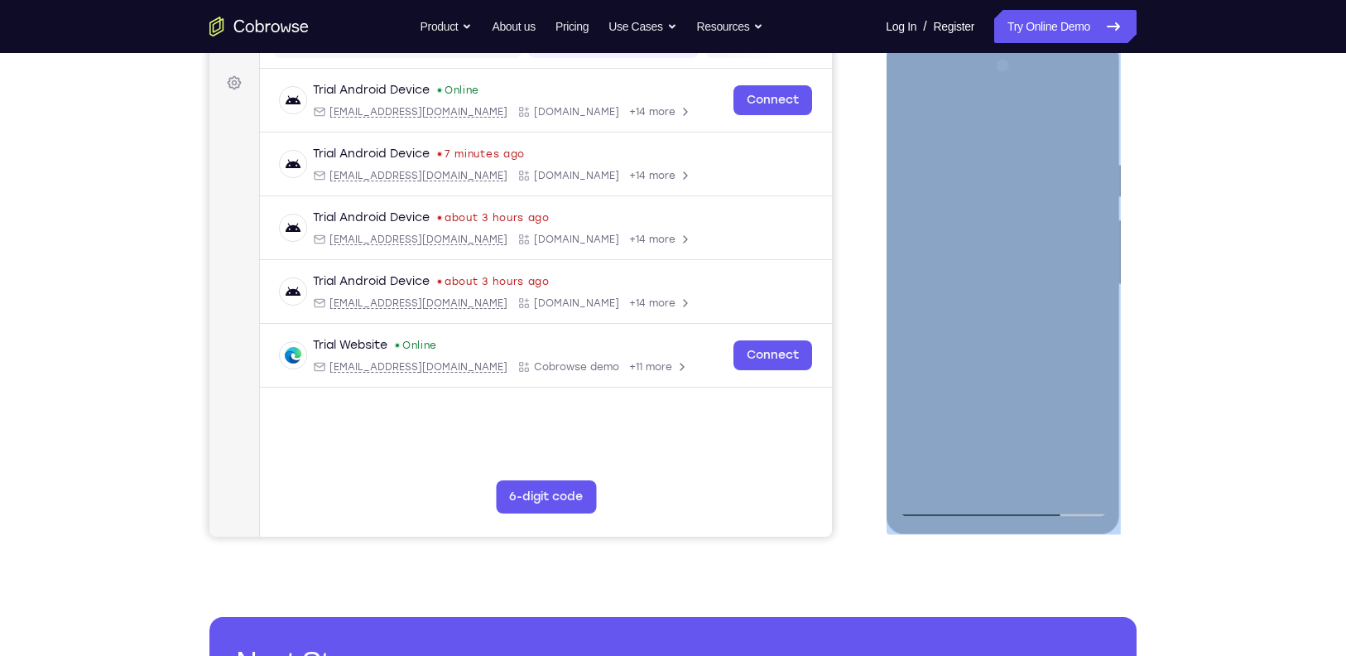
click at [1098, 198] on div at bounding box center [1002, 285] width 209 height 464
click at [1094, 243] on div at bounding box center [1002, 285] width 209 height 464
click at [1093, 108] on div at bounding box center [1002, 285] width 209 height 464
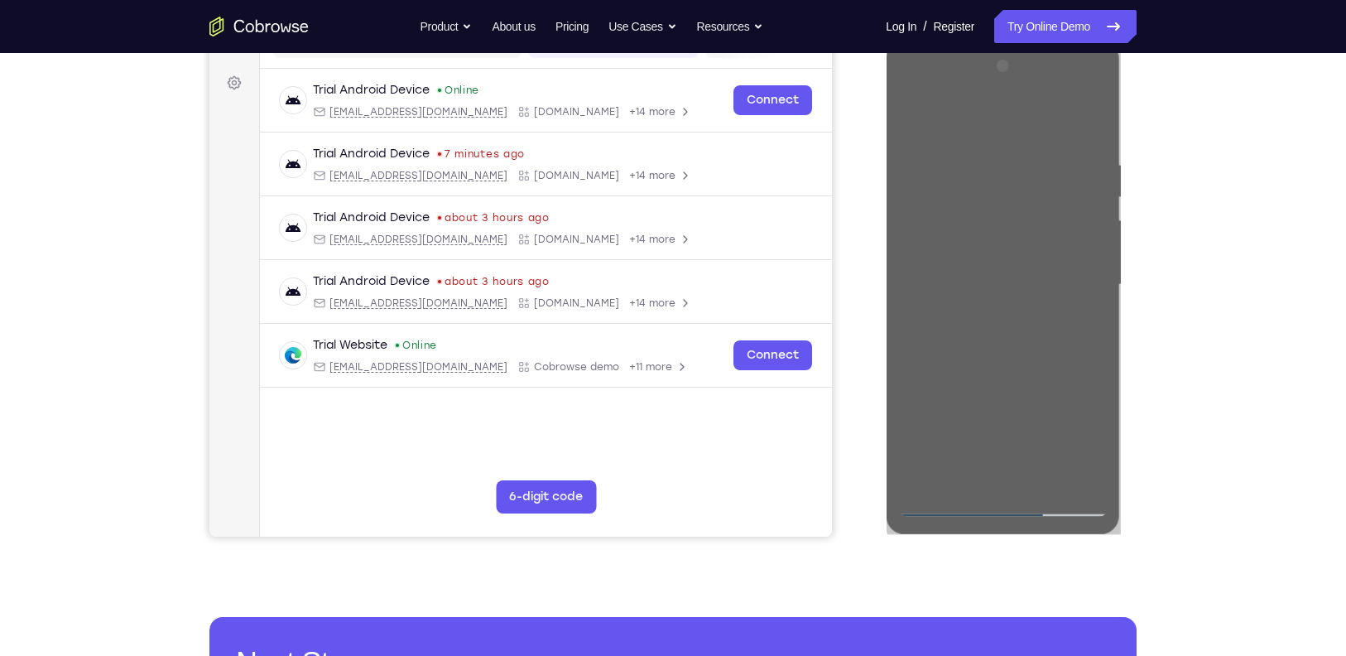
click at [1169, 223] on div "Your Support Agent Your Customer Web iOS Android Next Steps We’d be happy to gi…" at bounding box center [672, 366] width 1059 height 1092
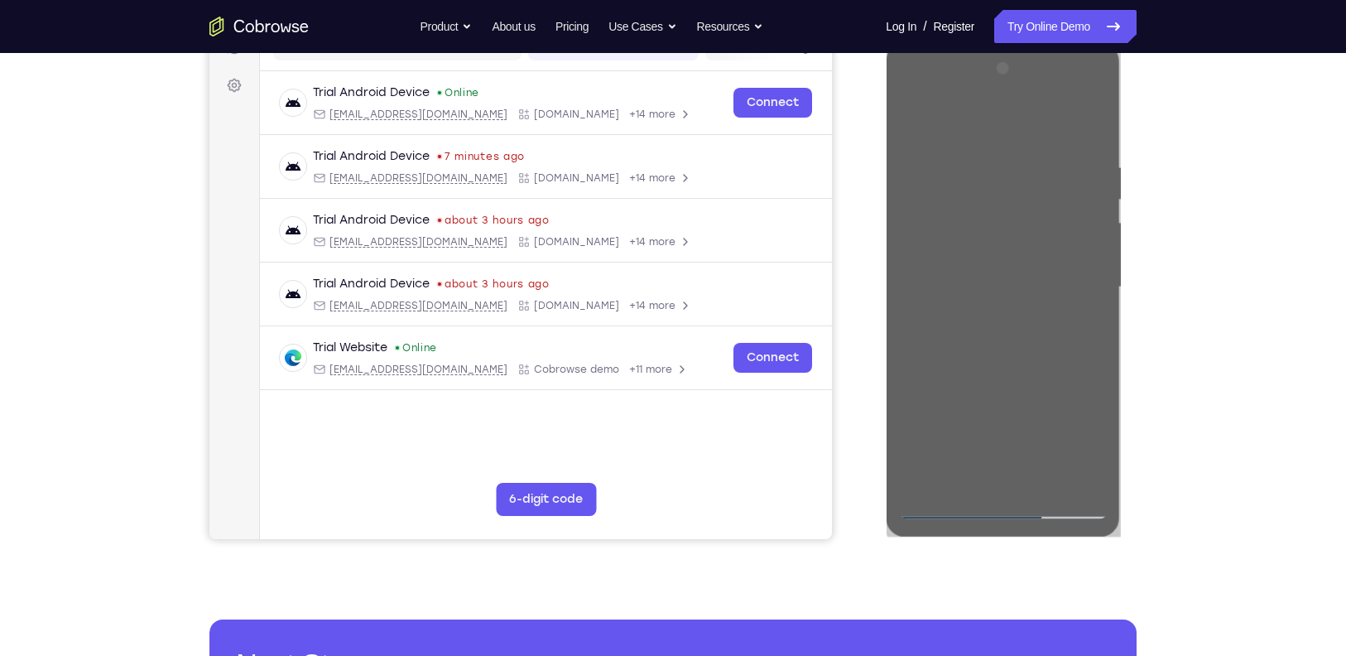
scroll to position [232, 0]
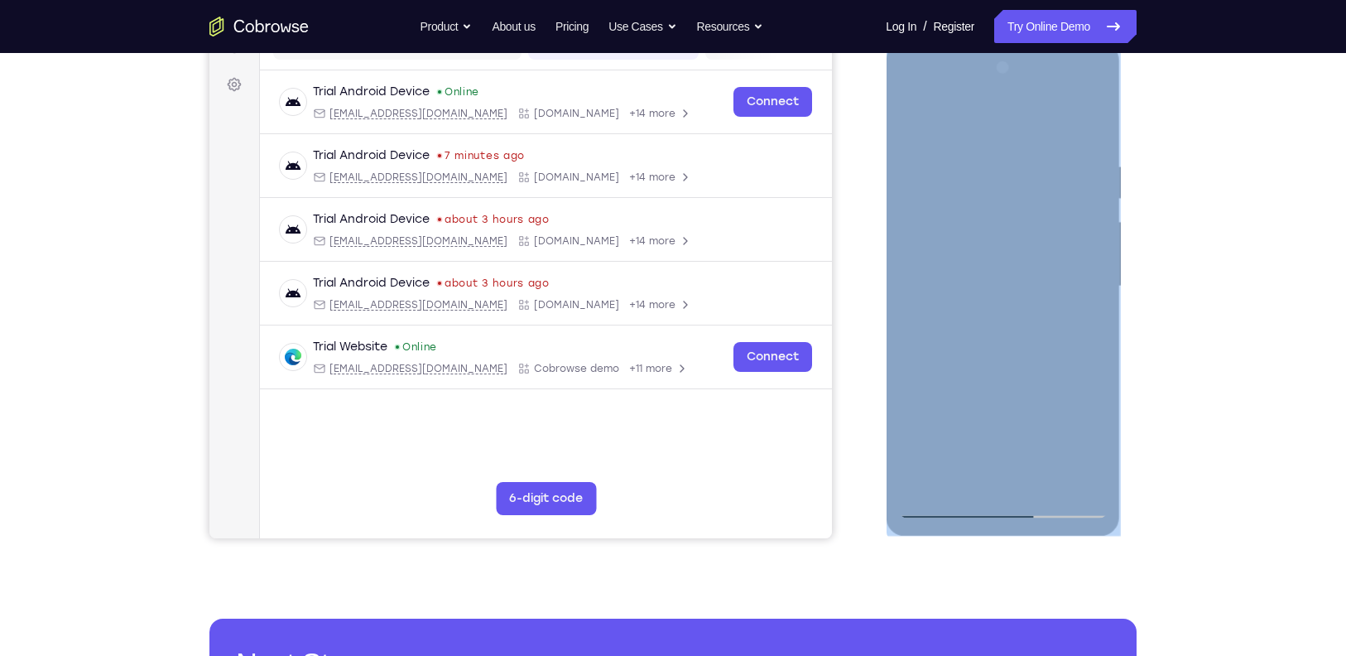
click at [957, 507] on div at bounding box center [1002, 287] width 209 height 464
click at [985, 470] on div at bounding box center [1002, 287] width 209 height 464
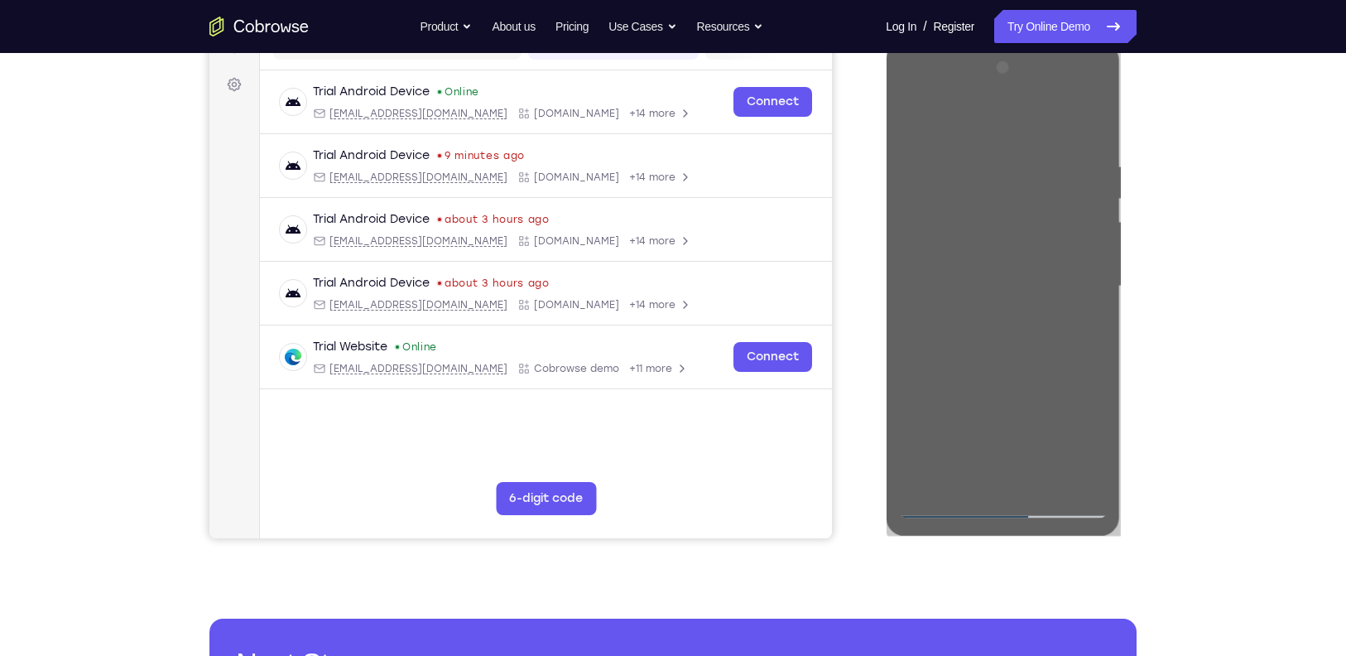
click at [1196, 353] on div "Your Support Agent Your Customer Web iOS Android Next Steps We’d be happy to gi…" at bounding box center [672, 367] width 1059 height 1092
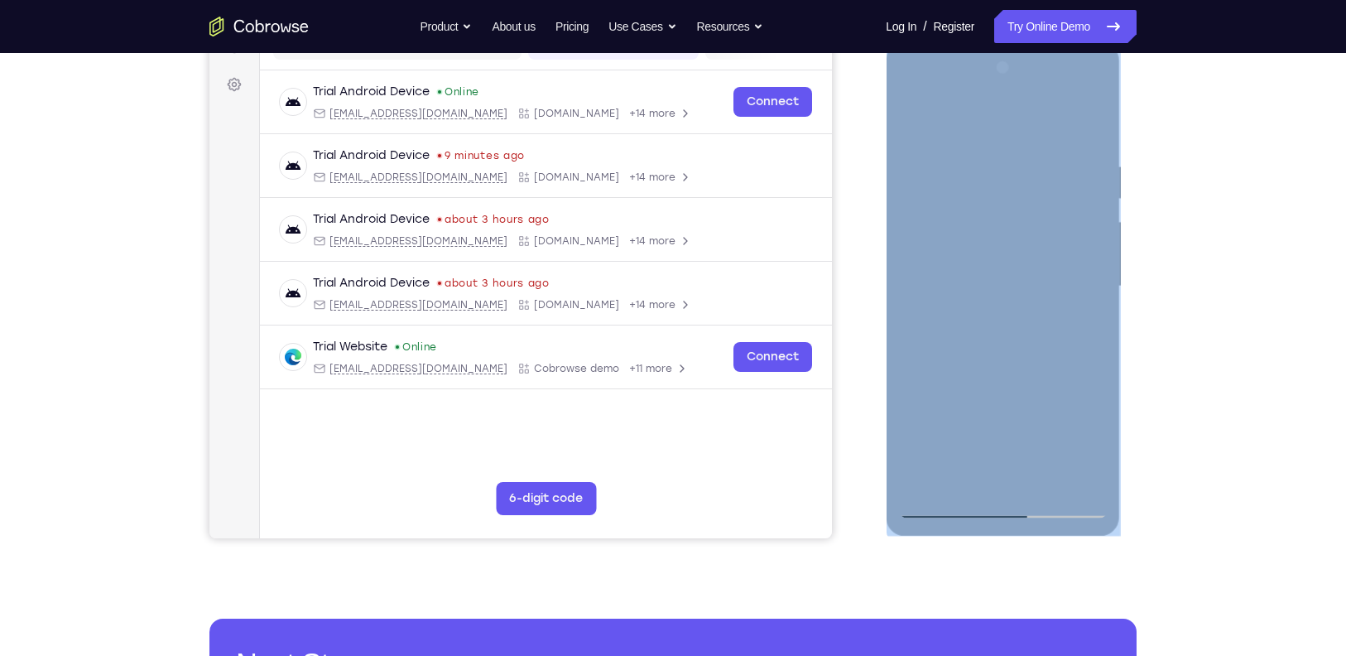
click at [942, 137] on div at bounding box center [1002, 287] width 209 height 464
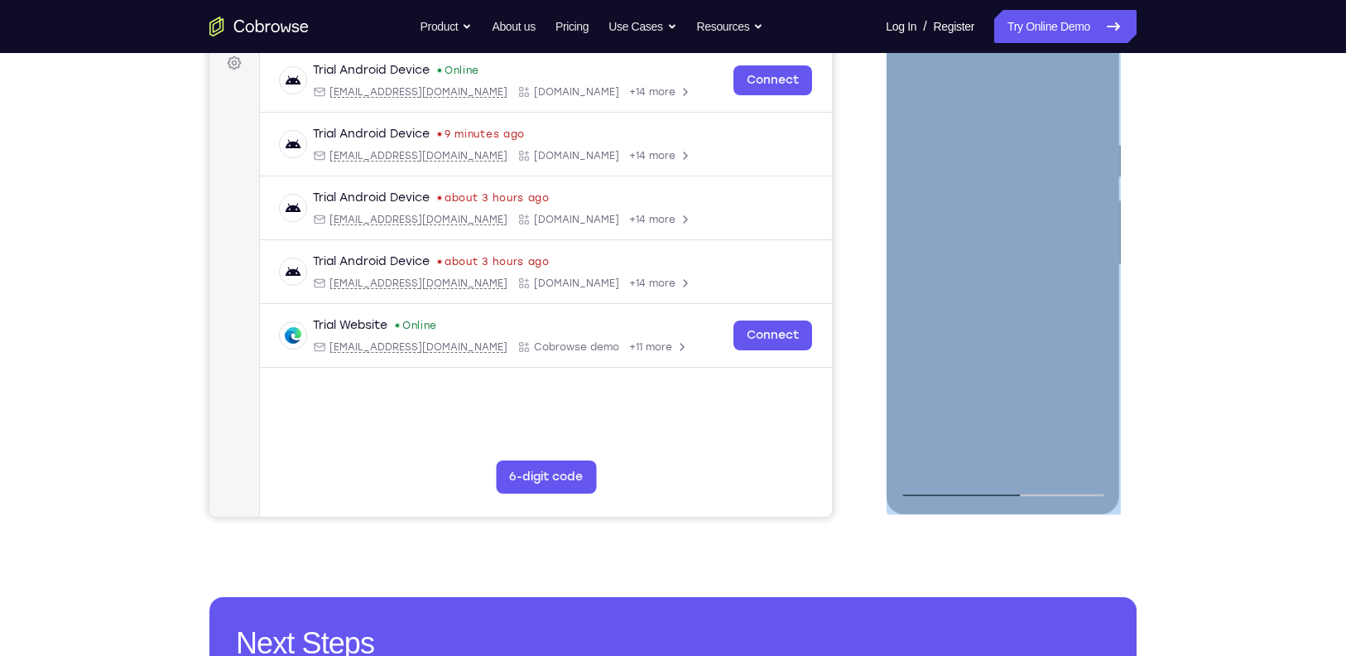
scroll to position [252, 0]
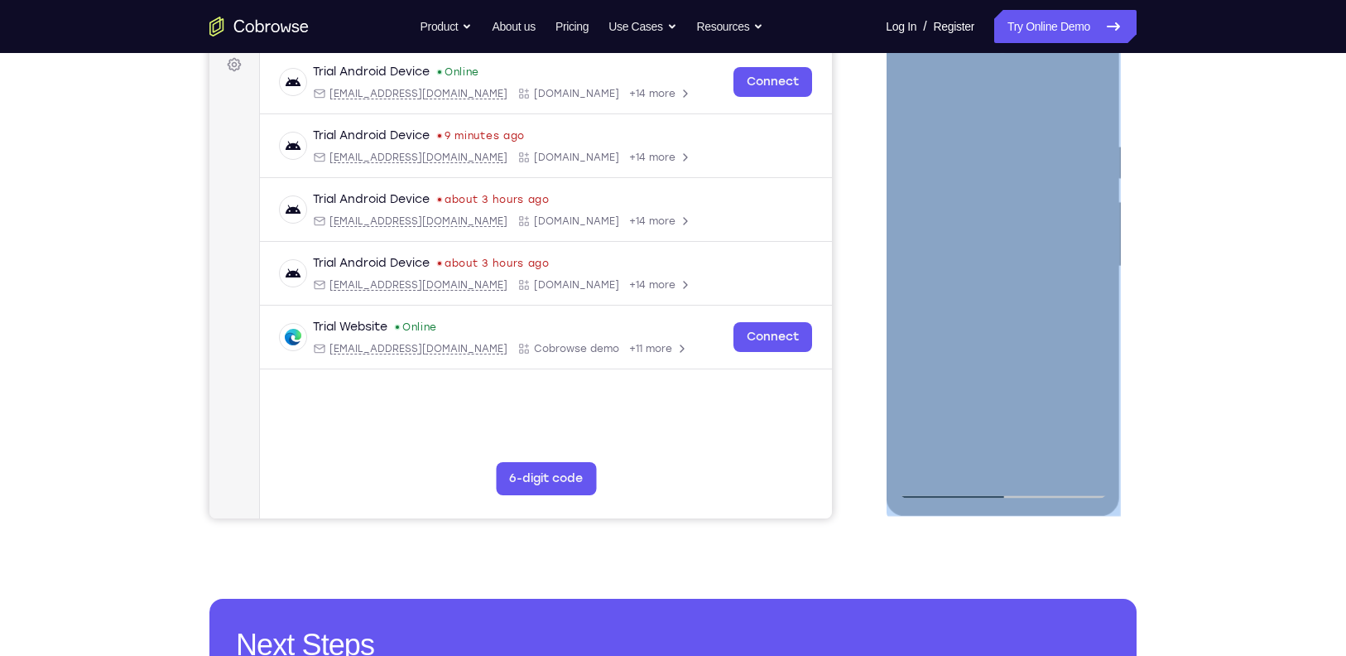
click at [1095, 154] on div at bounding box center [1002, 267] width 209 height 464
click at [953, 94] on div at bounding box center [1002, 267] width 209 height 464
click at [1088, 148] on div at bounding box center [1002, 267] width 209 height 464
click at [1078, 146] on div at bounding box center [1002, 267] width 209 height 464
click at [1090, 103] on div at bounding box center [1002, 267] width 209 height 464
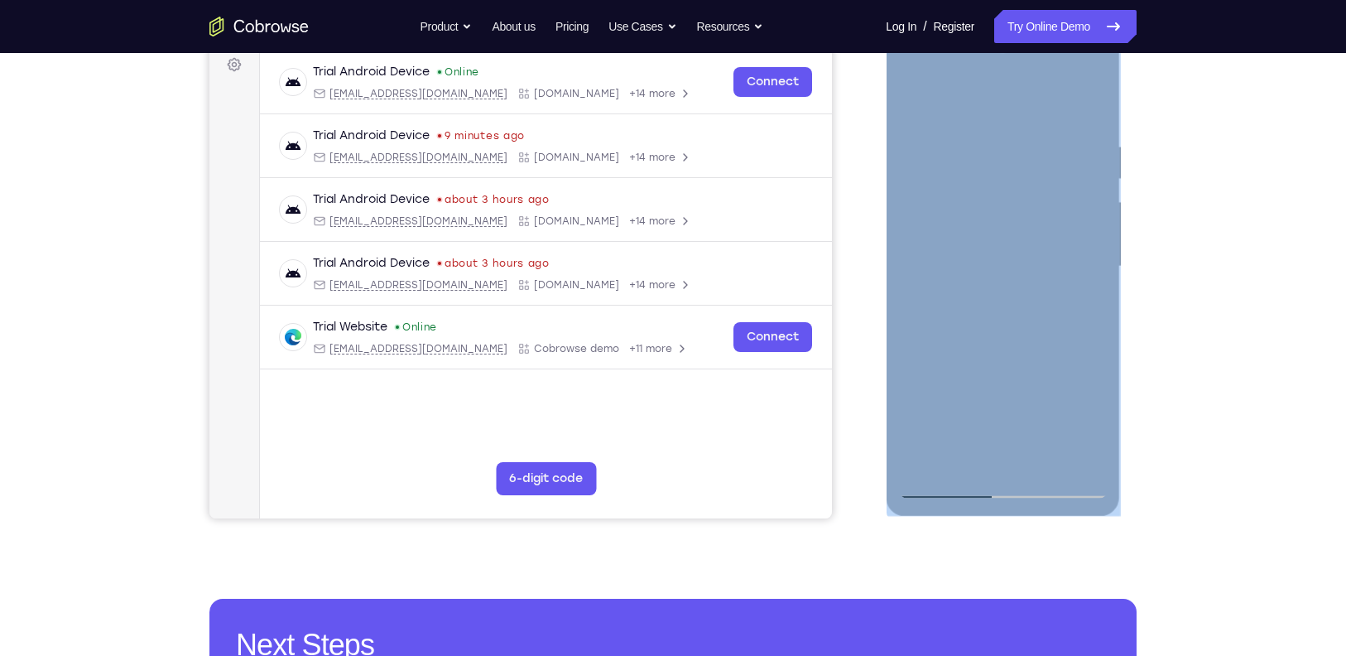
click at [948, 96] on div at bounding box center [1002, 267] width 209 height 464
click at [962, 149] on div at bounding box center [1002, 267] width 209 height 464
click at [933, 175] on div at bounding box center [1002, 267] width 209 height 464
click at [1101, 93] on div at bounding box center [1002, 267] width 209 height 464
click at [1074, 146] on div at bounding box center [1002, 267] width 209 height 464
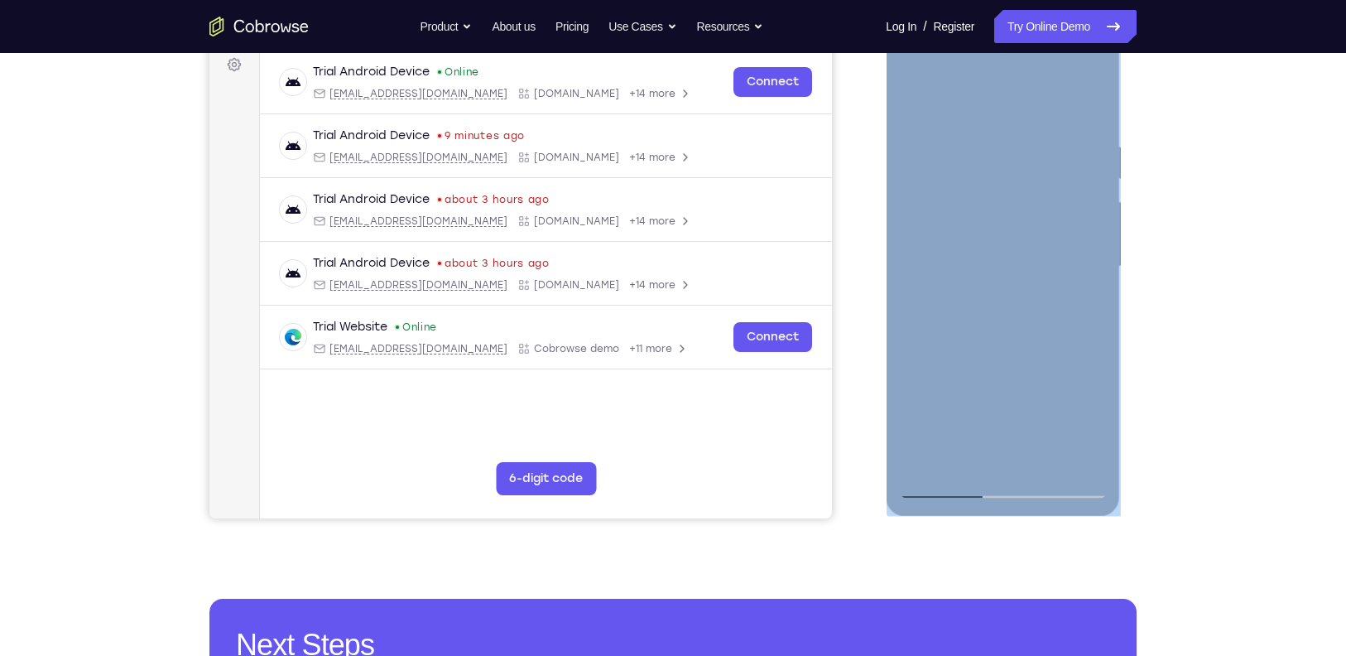
click at [1097, 99] on div at bounding box center [1002, 267] width 209 height 464
click at [949, 94] on div at bounding box center [1002, 267] width 209 height 464
click at [1100, 157] on div at bounding box center [1002, 267] width 209 height 464
click at [914, 130] on div at bounding box center [1002, 267] width 209 height 464
click at [1048, 122] on div at bounding box center [1002, 267] width 209 height 464
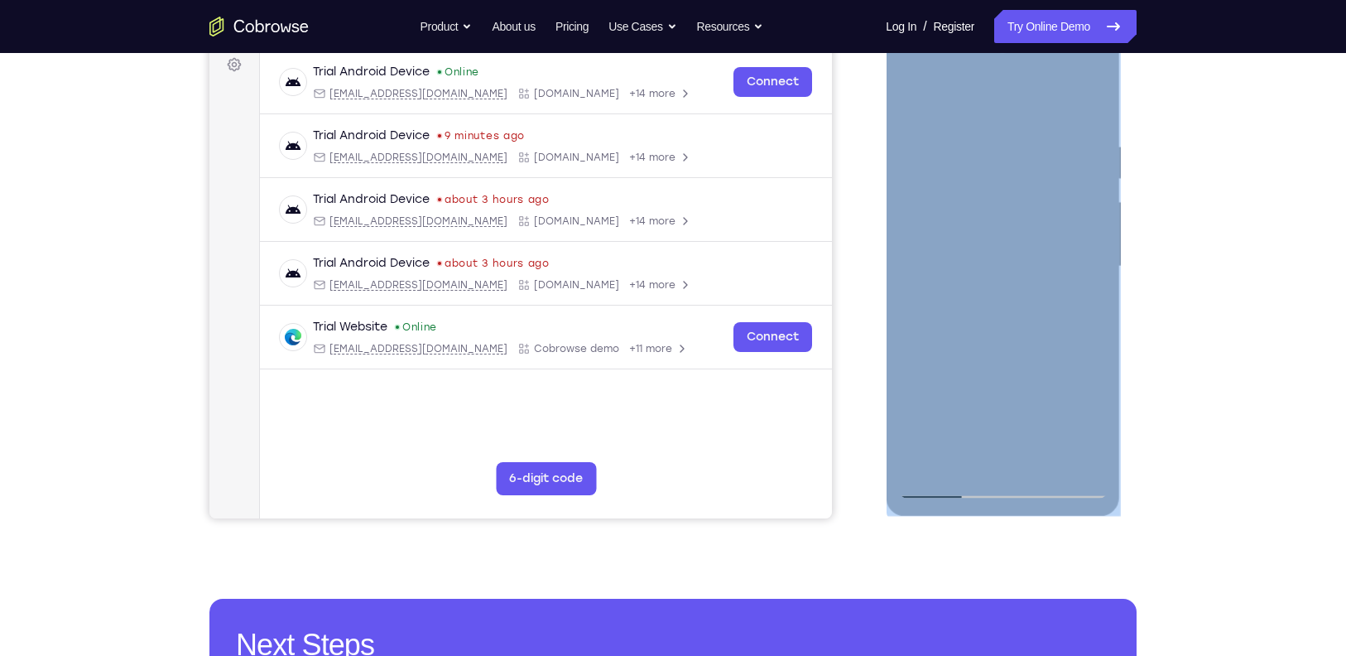
click at [1075, 297] on div at bounding box center [1002, 267] width 209 height 464
click at [1098, 94] on div at bounding box center [1002, 267] width 209 height 464
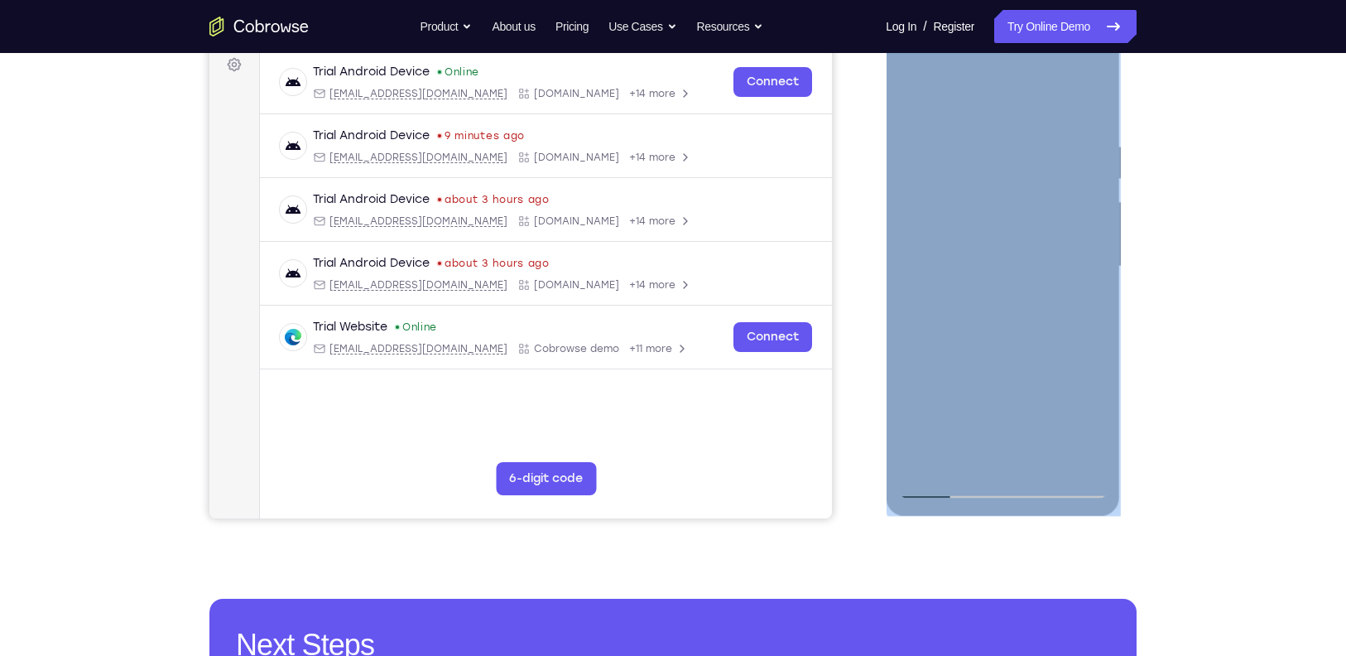
click at [1098, 94] on div at bounding box center [1002, 267] width 209 height 464
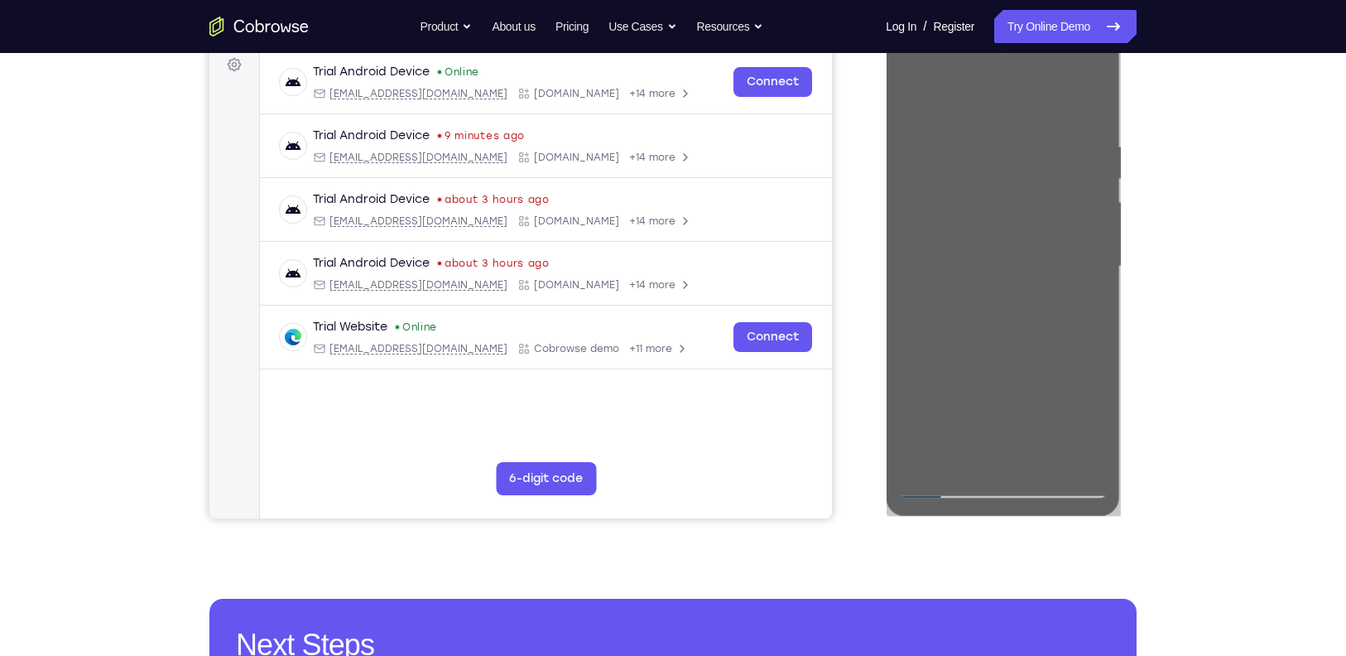
click at [1172, 89] on div "Your Support Agent Your Customer Web iOS Android Next Steps We’d be happy to gi…" at bounding box center [672, 347] width 1059 height 1092
click at [1213, 212] on div "Your Support Agent Your Customer Web iOS Android Next Steps We’d be happy to gi…" at bounding box center [673, 347] width 1346 height 1092
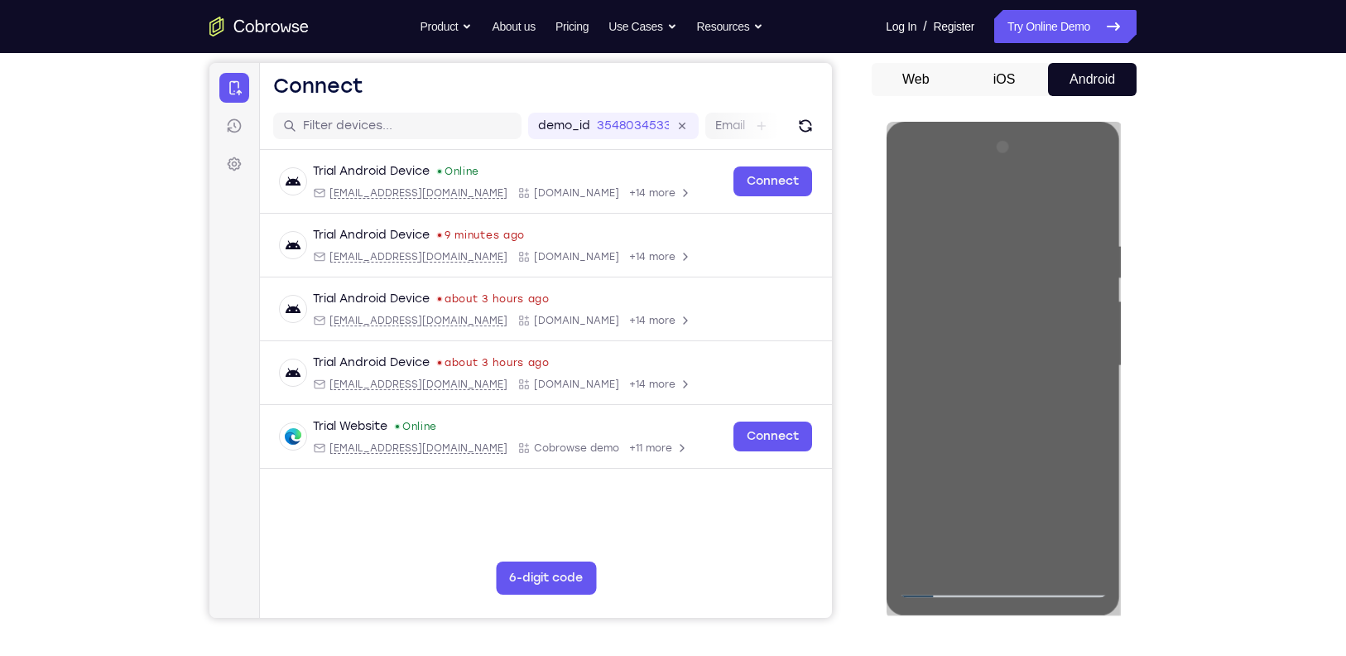
scroll to position [152, 0]
click at [1074, 37] on link "Try Online Demo" at bounding box center [1065, 26] width 142 height 33
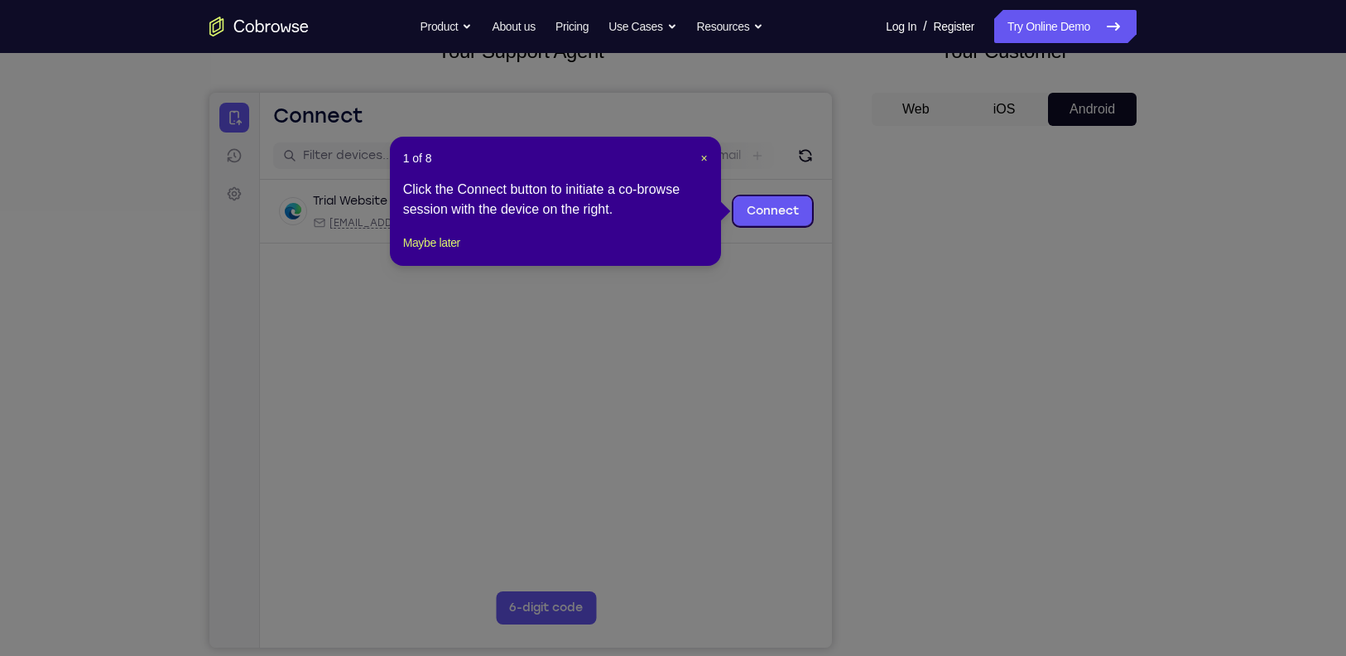
click at [415, 266] on div "1 of 8 × Click the Connect button to initiate a co-browse session with the devi…" at bounding box center [555, 201] width 331 height 129
click at [430, 251] on div "1 of 8 × Click the Connect button to initiate a co-browse session with the devi…" at bounding box center [555, 201] width 331 height 129
click at [449, 252] on button "Maybe later" at bounding box center [431, 243] width 57 height 20
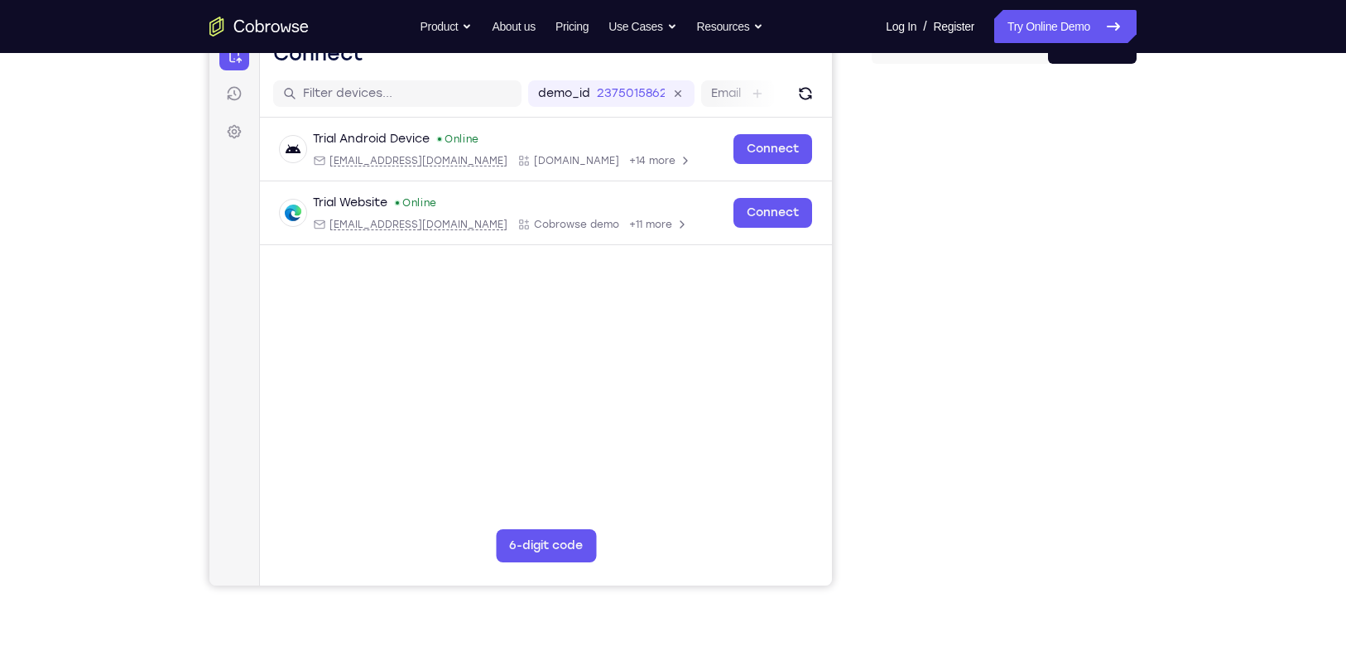
scroll to position [185, 0]
